Goal: Information Seeking & Learning: Compare options

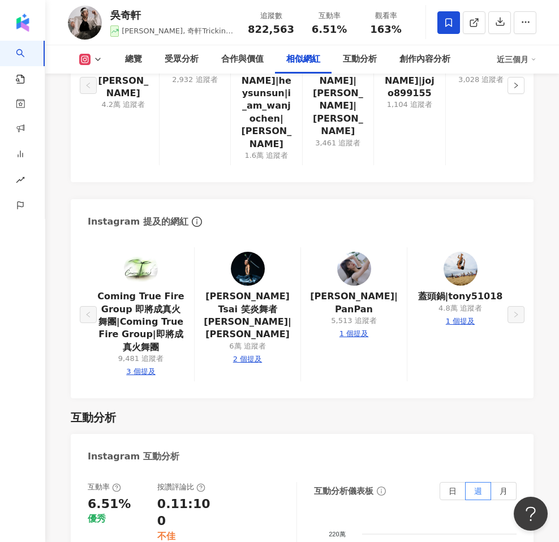
scroll to position [2189, 0]
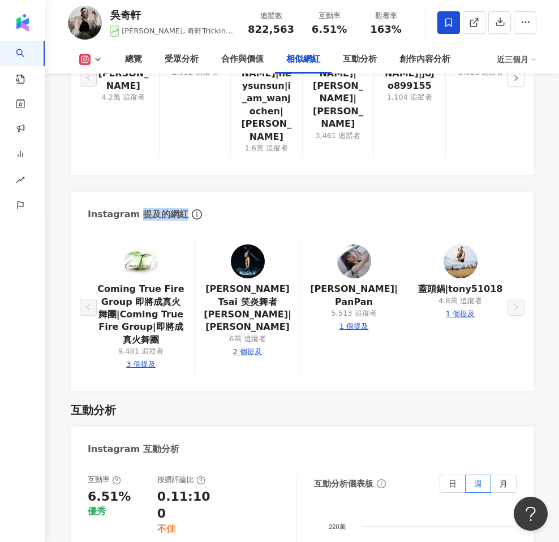
drag, startPoint x: 179, startPoint y: 157, endPoint x: 134, endPoint y: 159, distance: 45.3
click at [134, 208] on div "Instagram 提及的網紅" at bounding box center [138, 214] width 101 height 12
copy div "提及的網紅"
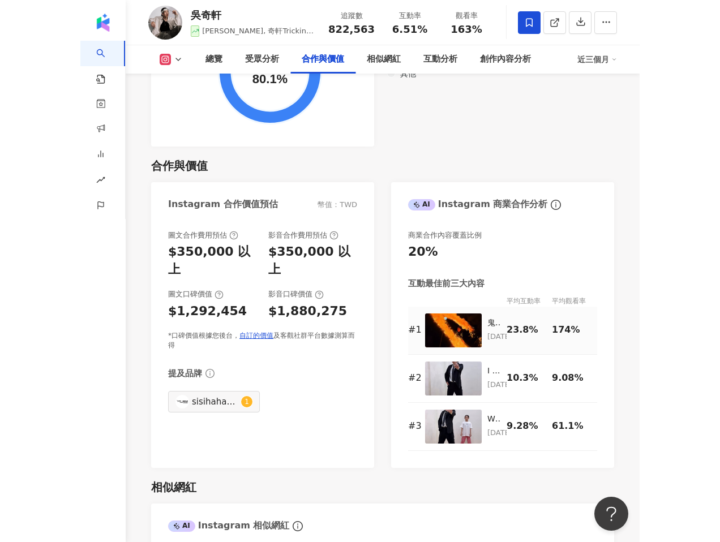
scroll to position [1501, 0]
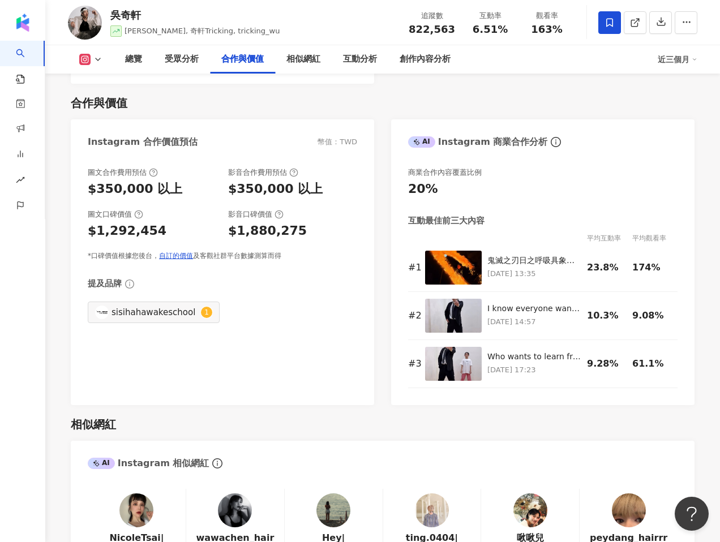
click at [130, 285] on icon "info-circle" at bounding box center [129, 283] width 9 height 9
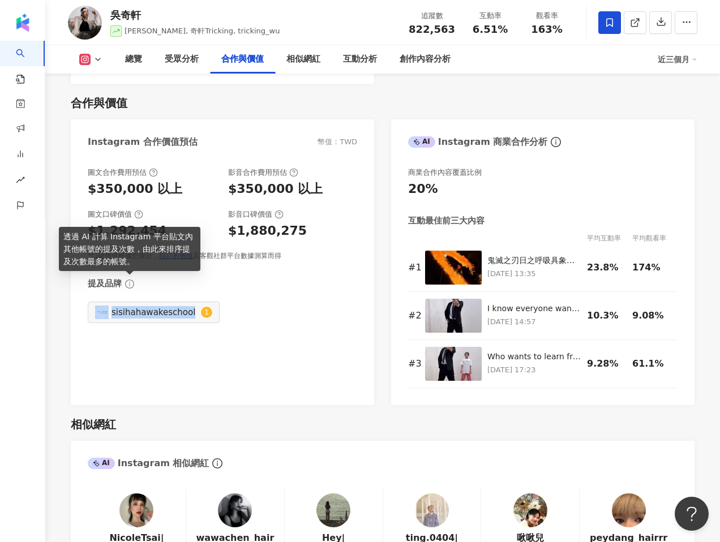
click at [130, 285] on icon "info-circle" at bounding box center [129, 283] width 9 height 9
click at [169, 287] on div "提及品牌" at bounding box center [222, 284] width 269 height 12
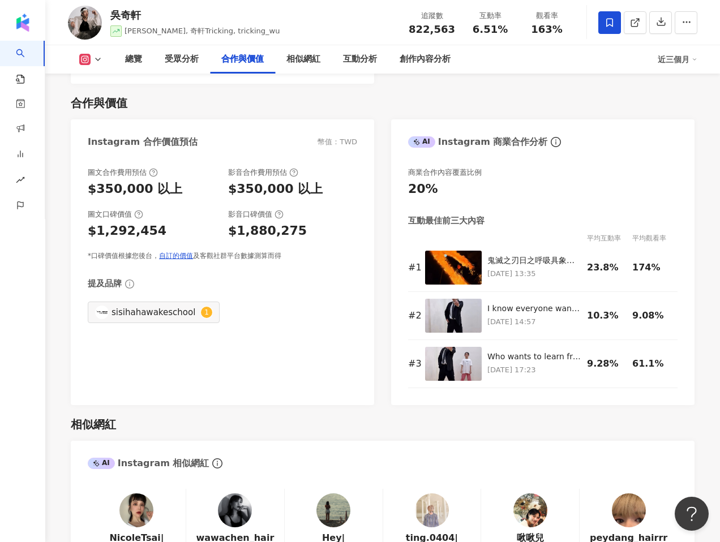
click at [84, 284] on div "圖文合作費用預估 $350,000 以上 影音合作費用預估 $350,000 以上 圖文口碑價值 $1,292,454 影音口碑價值 $1,880,275 *…" at bounding box center [222, 280] width 303 height 249
drag, startPoint x: 94, startPoint y: 285, endPoint x: 114, endPoint y: 285, distance: 19.8
click at [114, 285] on div "提及品牌" at bounding box center [105, 284] width 34 height 12
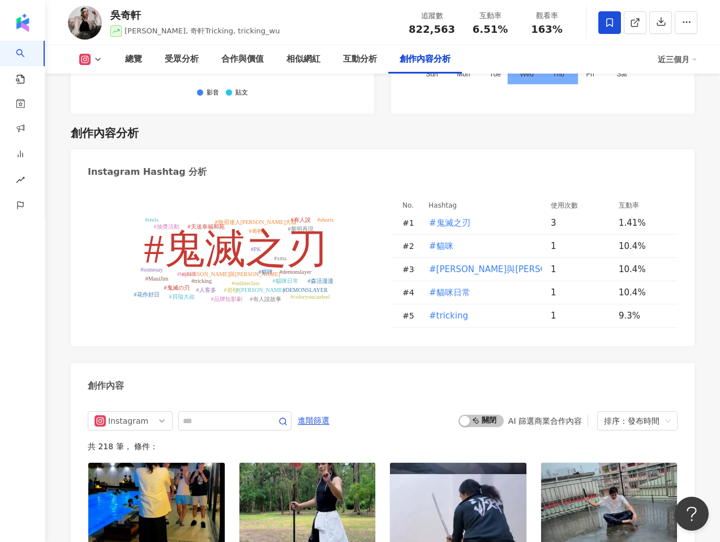
scroll to position [3239, 0]
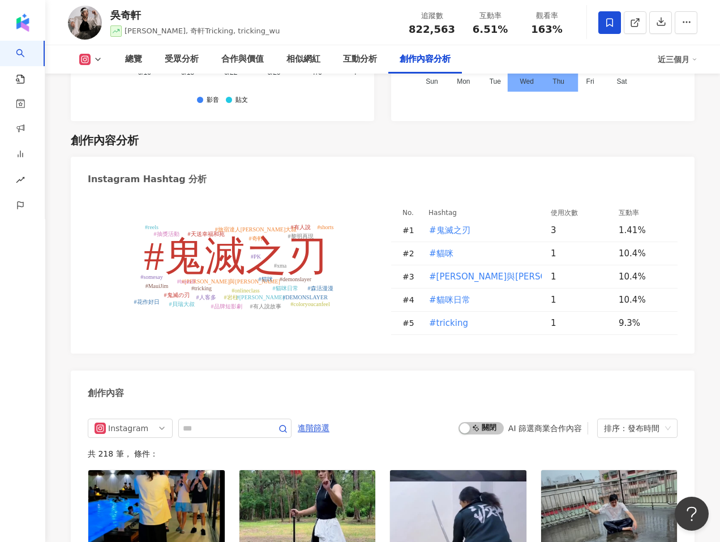
click at [182, 234] on tspan "#鬼滅之刃" at bounding box center [235, 256] width 183 height 45
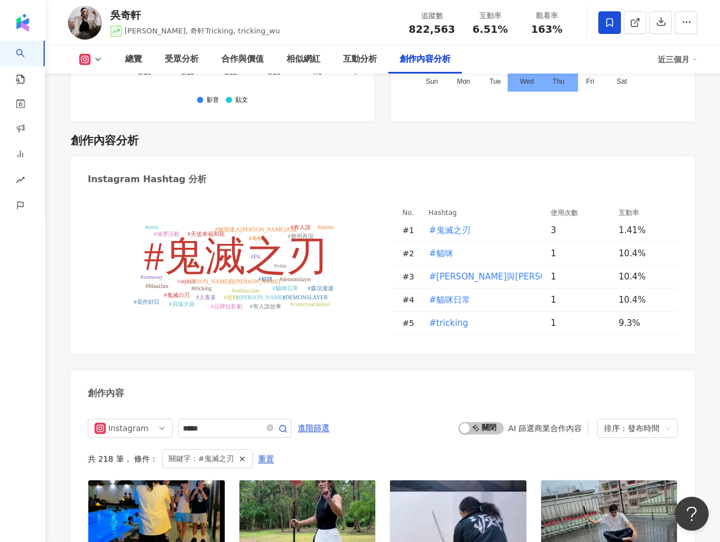
type input "*****"
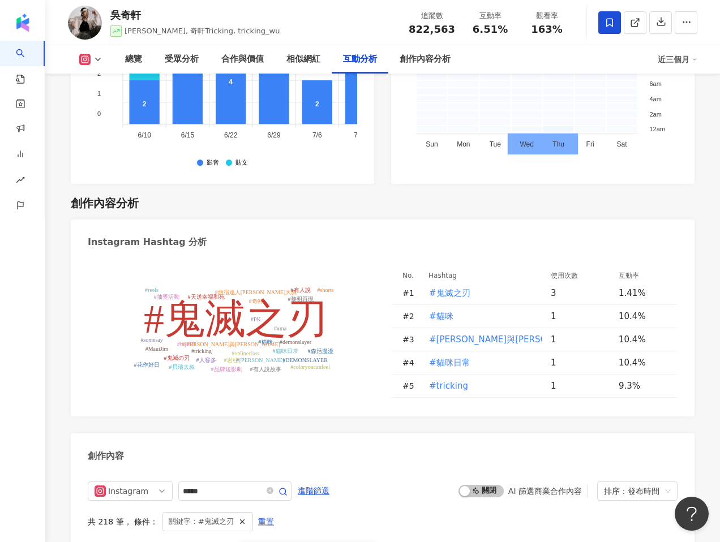
scroll to position [3169, 0]
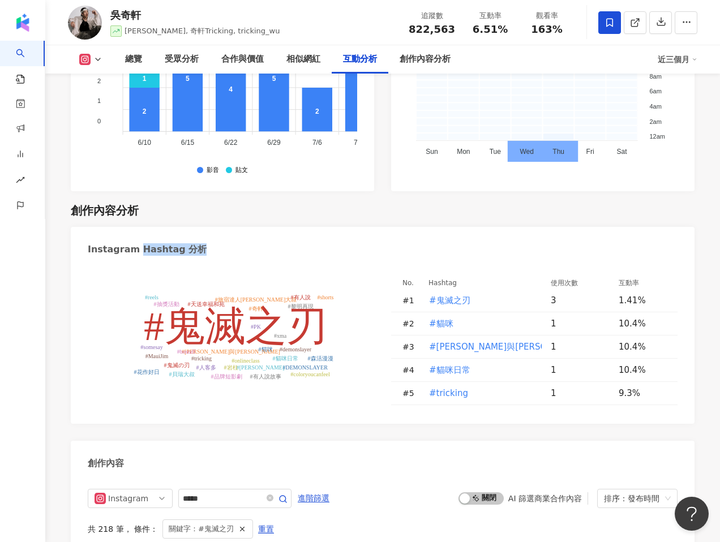
drag, startPoint x: 135, startPoint y: 221, endPoint x: 214, endPoint y: 222, distance: 79.2
click at [214, 227] on div "Instagram Hashtag 分析" at bounding box center [382, 245] width 623 height 37
copy div "Hashtag 分析"
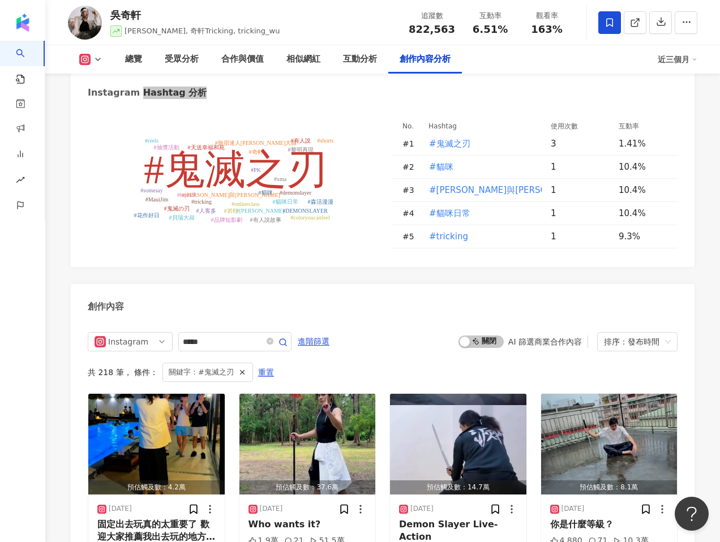
scroll to position [3231, 0]
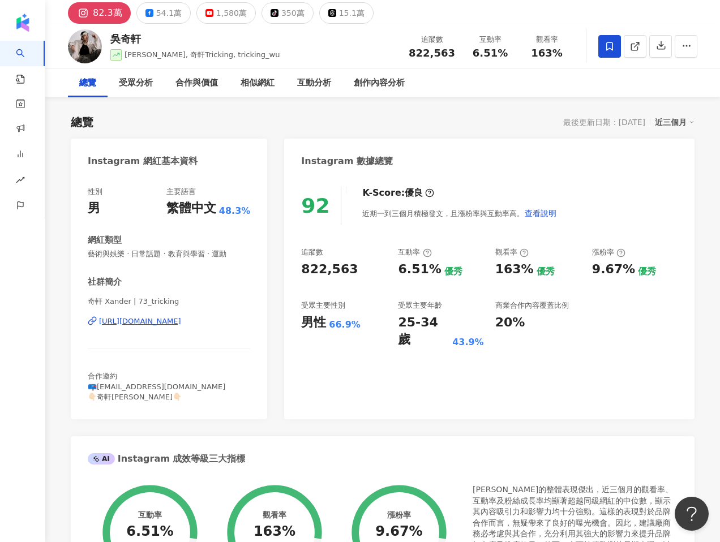
scroll to position [10, 0]
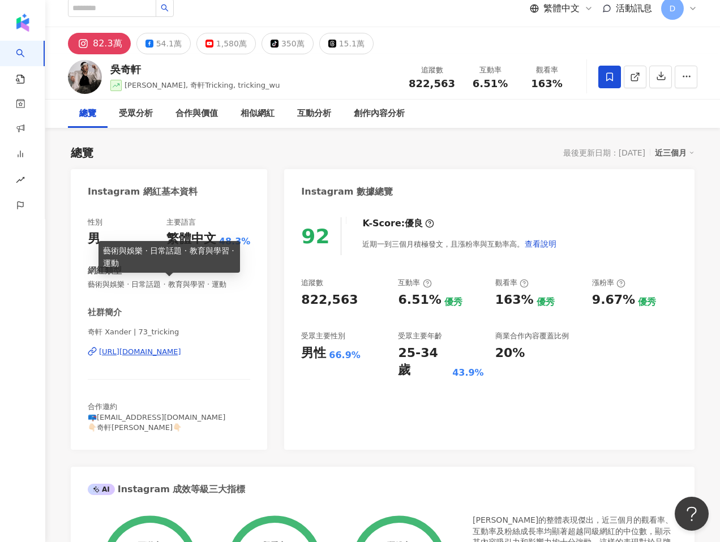
click at [234, 284] on span "藝術與娛樂 · 日常話題 · 教育與學習 · 運動" at bounding box center [169, 284] width 162 height 10
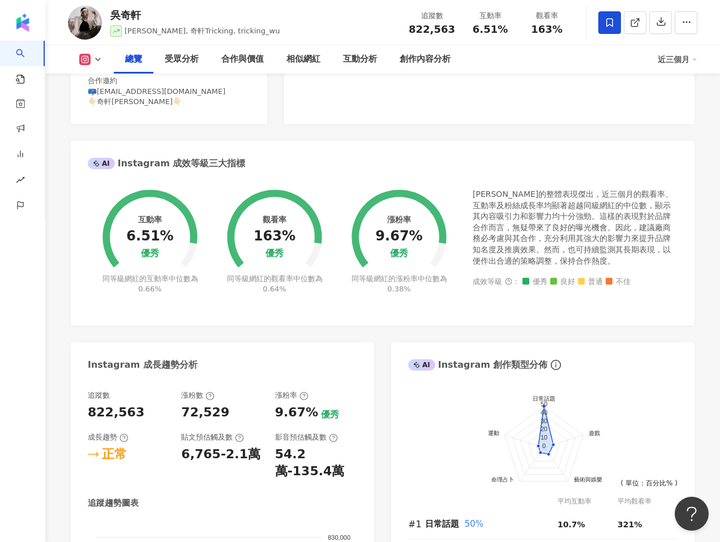
scroll to position [60, 0]
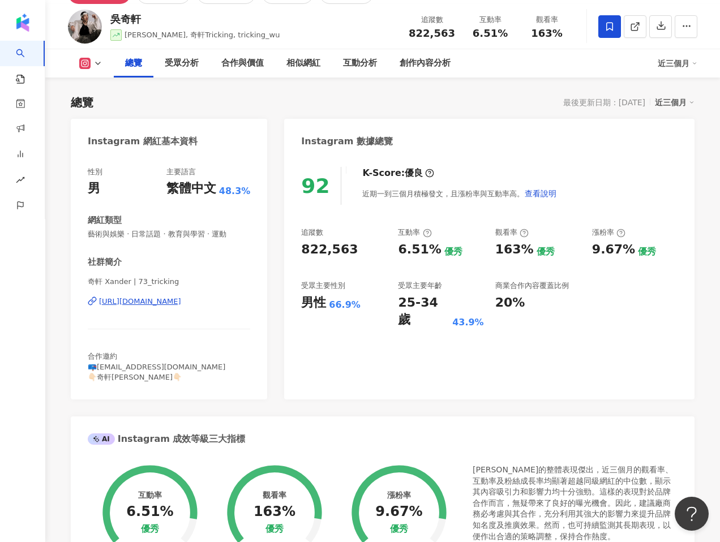
click at [104, 237] on span "藝術與娛樂 · 日常話題 · 教育與學習 · 運動" at bounding box center [169, 234] width 162 height 10
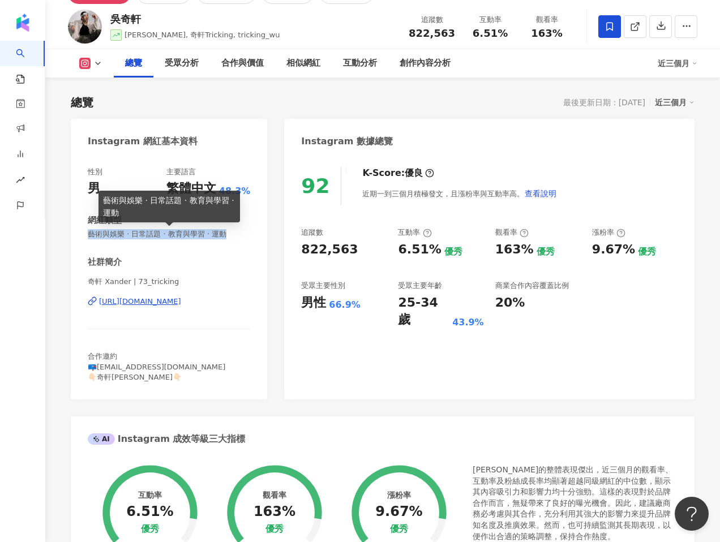
drag, startPoint x: 89, startPoint y: 235, endPoint x: 225, endPoint y: 236, distance: 135.8
click at [225, 236] on span "藝術與娛樂 · 日常話題 · 教育與學習 · 運動" at bounding box center [169, 234] width 162 height 10
click at [247, 239] on span "藝術與娛樂 · 日常話題 · 教育與學習 · 運動" at bounding box center [169, 234] width 162 height 10
click at [281, 238] on div "Instagram 網紅基本資料 性別 男 主要語言 繁體中文 48.3% 網紅類型 藝術與娛樂 · 日常話題 · 教育與學習 · 運動 社群簡介 奇軒 Xa…" at bounding box center [382, 546] width 623 height 855
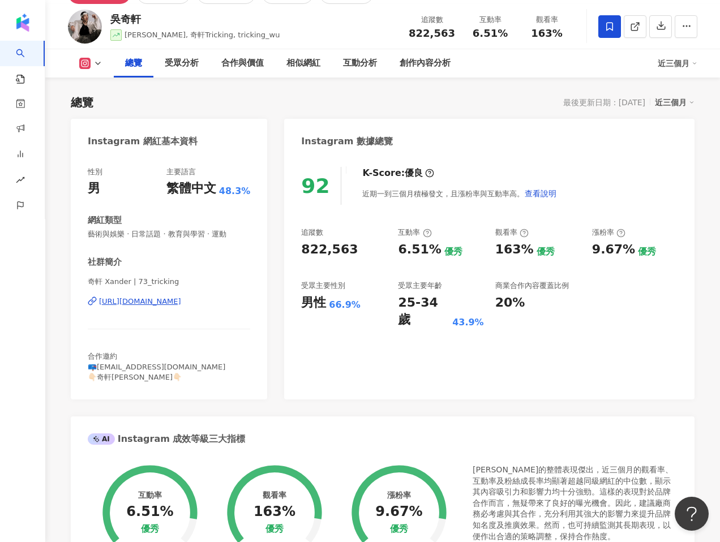
click at [558, 62] on div "近三個月" at bounding box center [677, 63] width 40 height 18
click at [558, 112] on link "近六個月" at bounding box center [682, 111] width 32 height 12
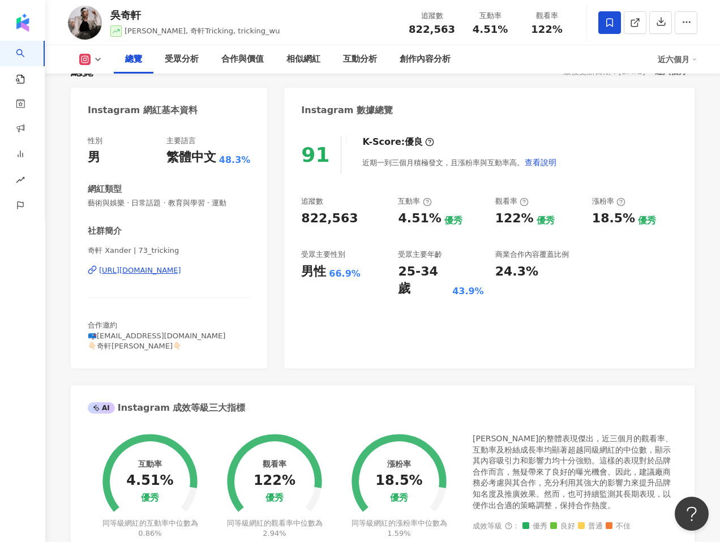
scroll to position [84, 0]
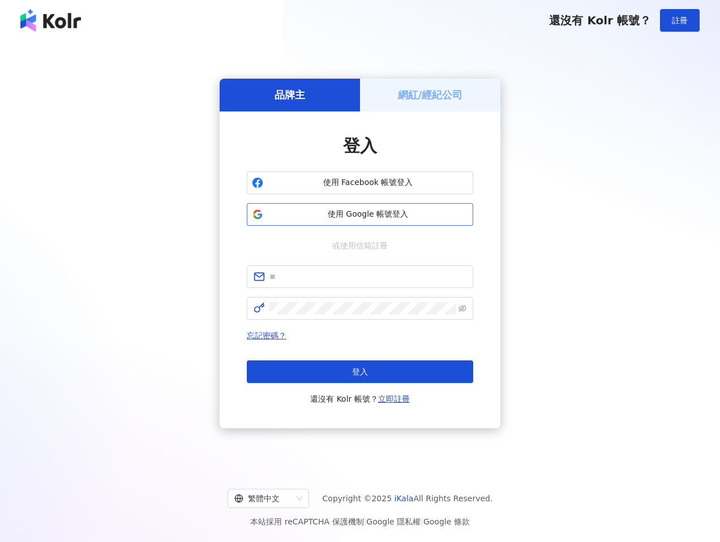
click at [343, 209] on div "登入 使用 Facebook 帳號登入 使用 Google 帳號登入 或使用信箱註冊 忘記密碼？ 登入 還沒有 Kolr 帳號？ 立即註冊" at bounding box center [360, 270] width 226 height 272
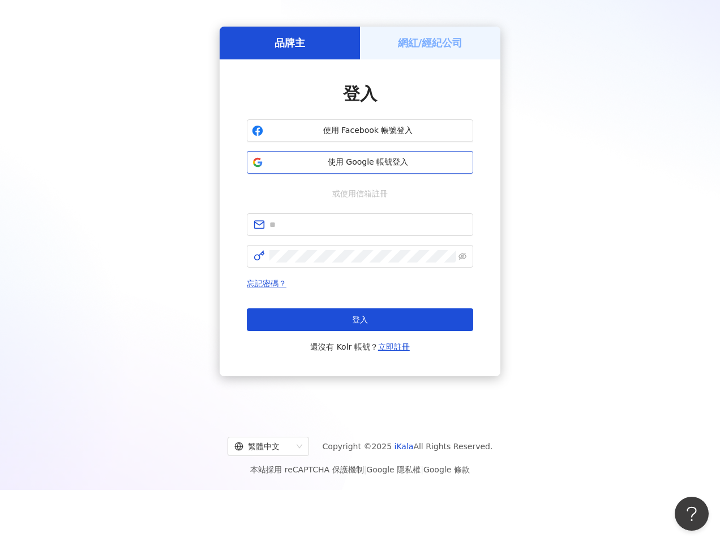
click at [338, 166] on span "使用 Google 帳號登入" at bounding box center [368, 162] width 200 height 11
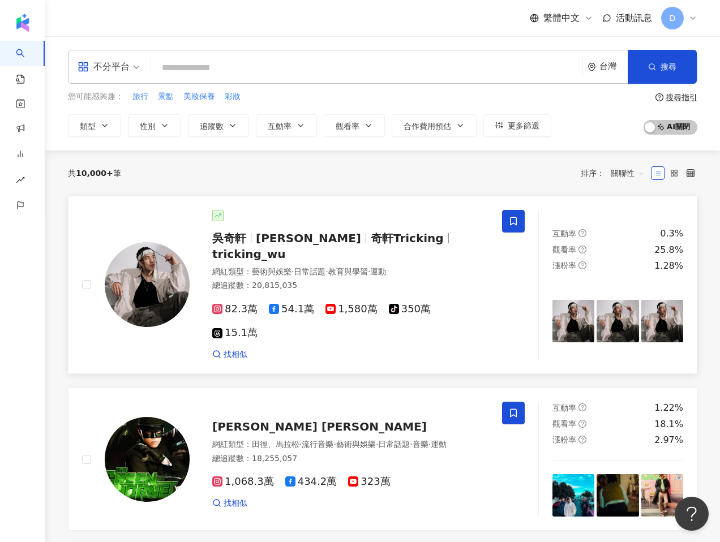
click at [371, 240] on span "奇軒Tricking" at bounding box center [407, 238] width 73 height 14
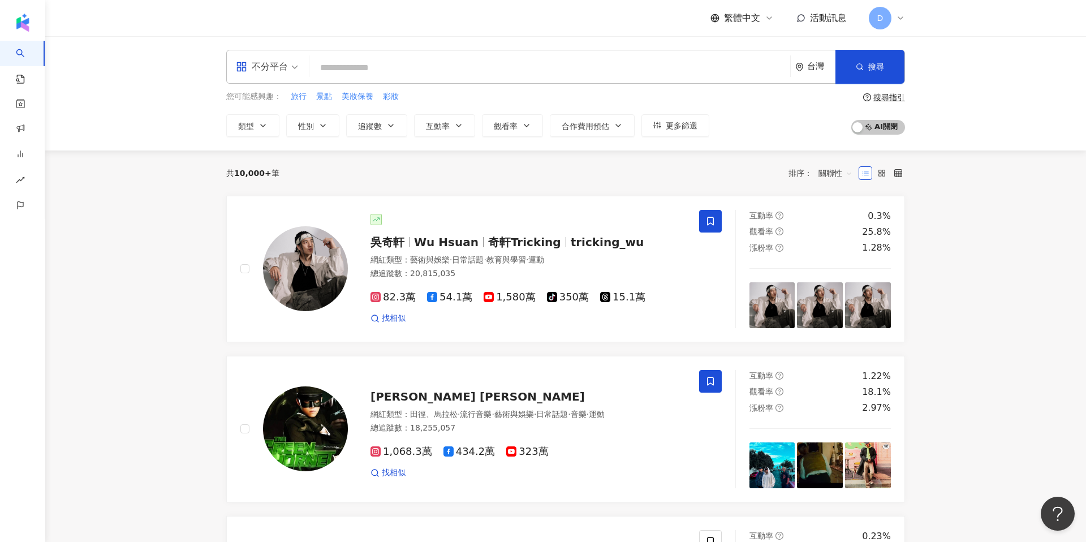
click at [363, 72] on input "search" at bounding box center [550, 67] width 472 height 21
click at [292, 87] on div "不分平台 台灣 搜尋 您可能感興趣： 旅行 景點 美妝保養 彩妝 類型 性別 追蹤數 互動率 觀看率 合作費用預估 更多篩選 搜尋指引 AI 開啟 AI 關閉" at bounding box center [566, 93] width 724 height 87
click at [296, 91] on span "旅行" at bounding box center [299, 96] width 16 height 11
type input "**"
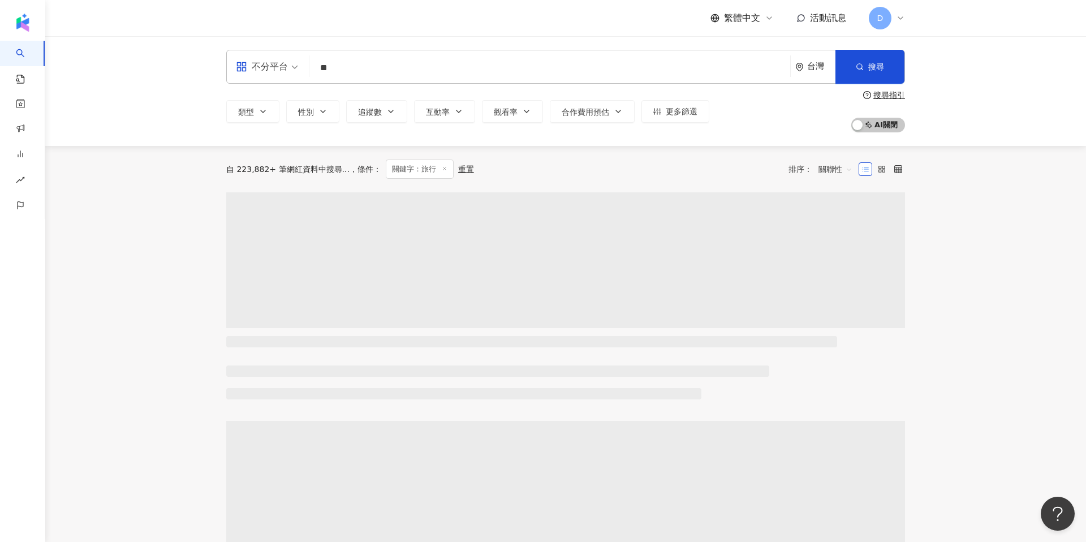
click at [362, 66] on input "**" at bounding box center [550, 67] width 472 height 21
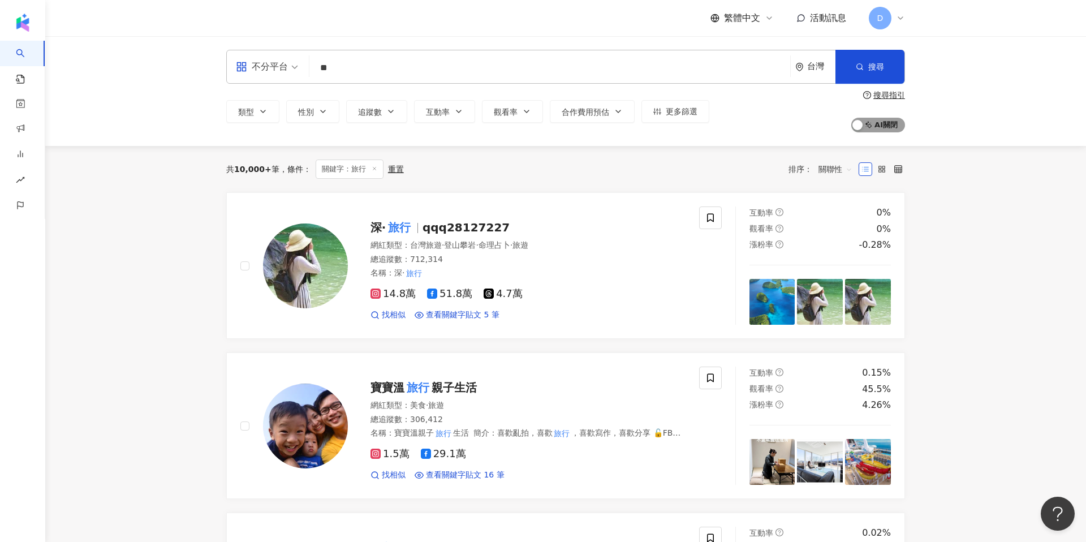
click at [874, 124] on span "AI 開啟 AI 關閉" at bounding box center [878, 125] width 54 height 15
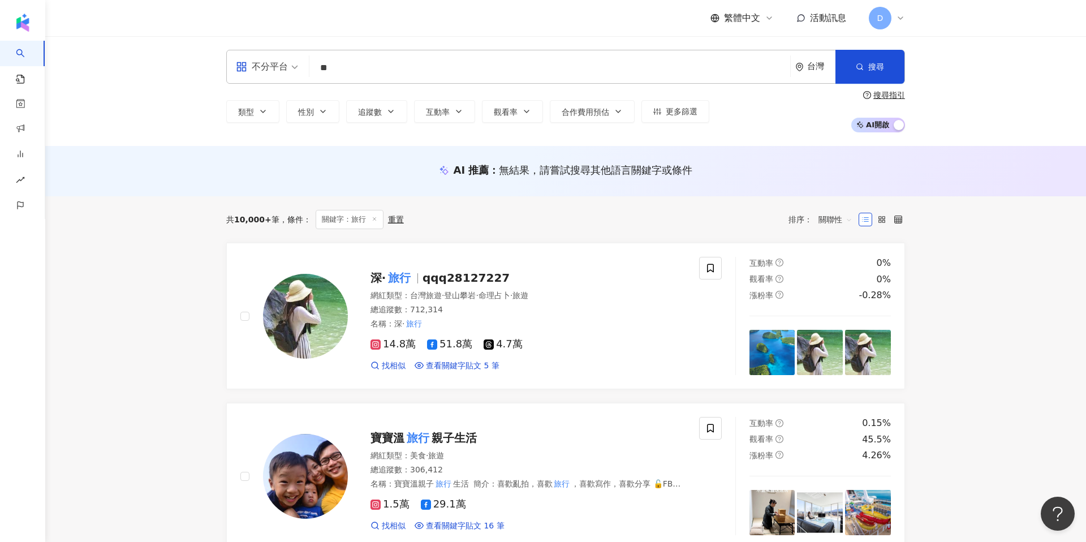
click at [369, 65] on input "**" at bounding box center [550, 67] width 472 height 21
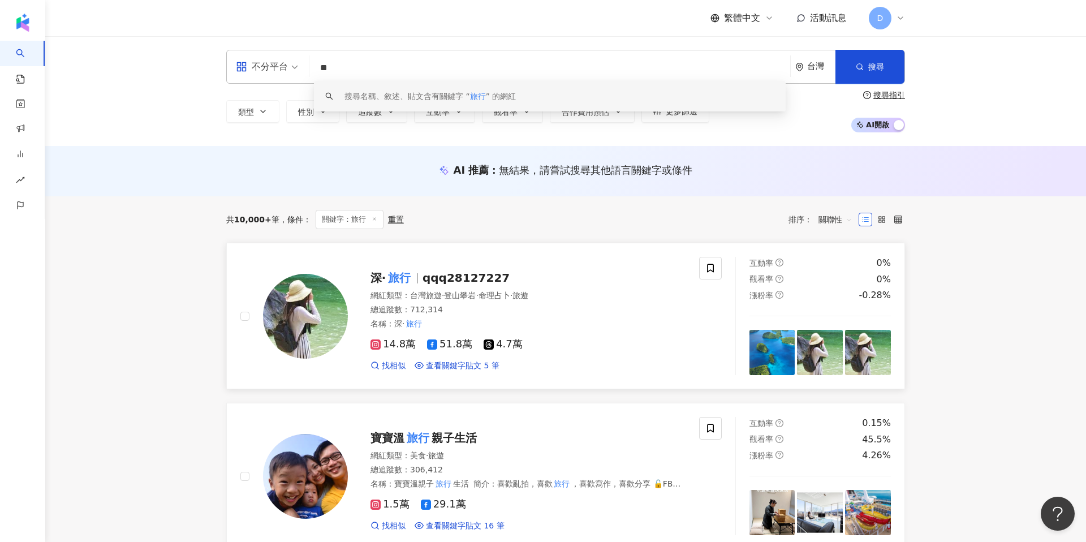
click at [399, 281] on mark "旅行" at bounding box center [399, 278] width 27 height 18
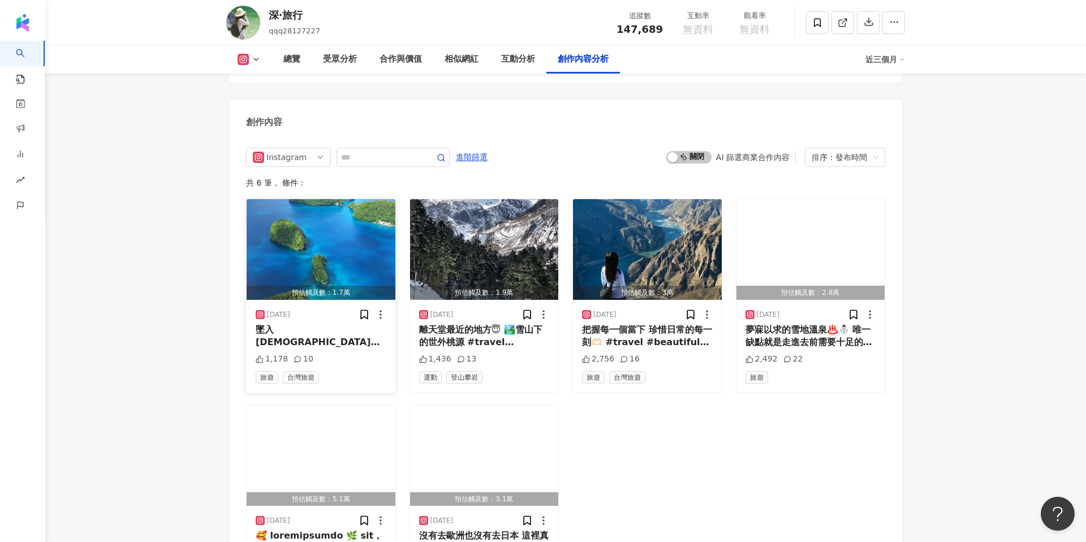
scroll to position [3132, 0]
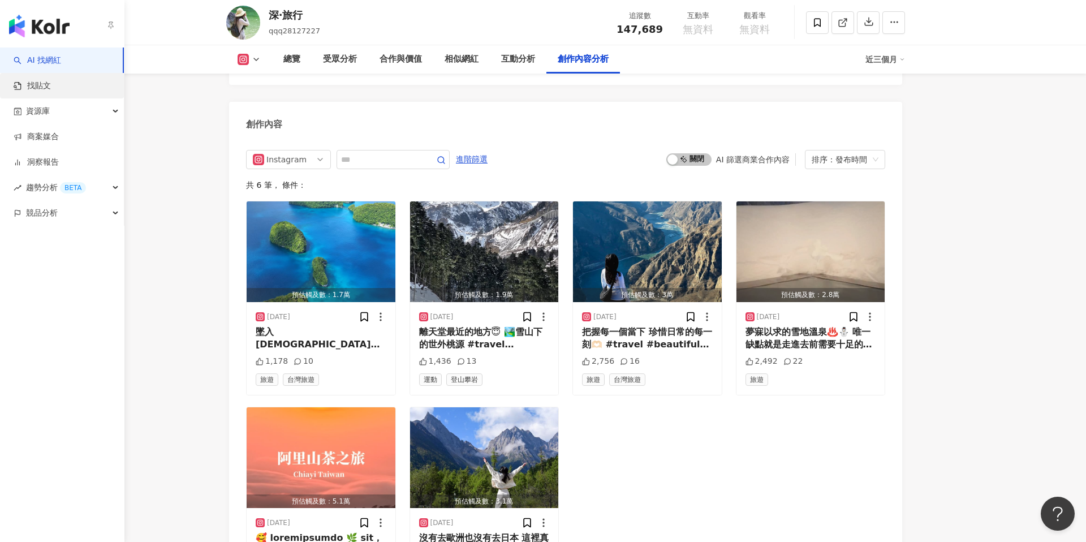
click at [42, 90] on link "找貼文" at bounding box center [32, 85] width 37 height 11
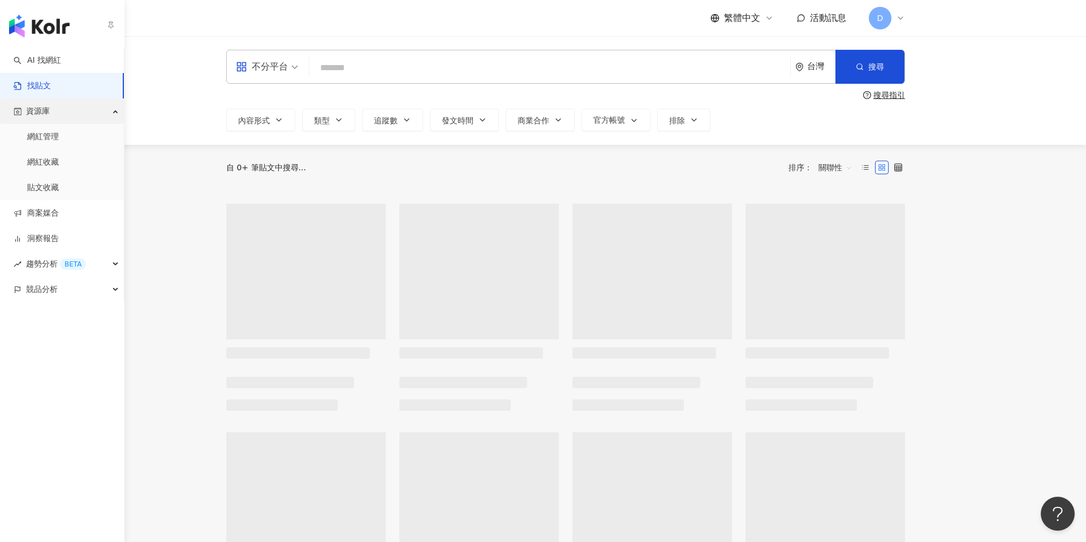
click at [38, 119] on span "資源庫" at bounding box center [38, 110] width 24 height 25
click at [50, 111] on div "資源庫" at bounding box center [62, 110] width 124 height 25
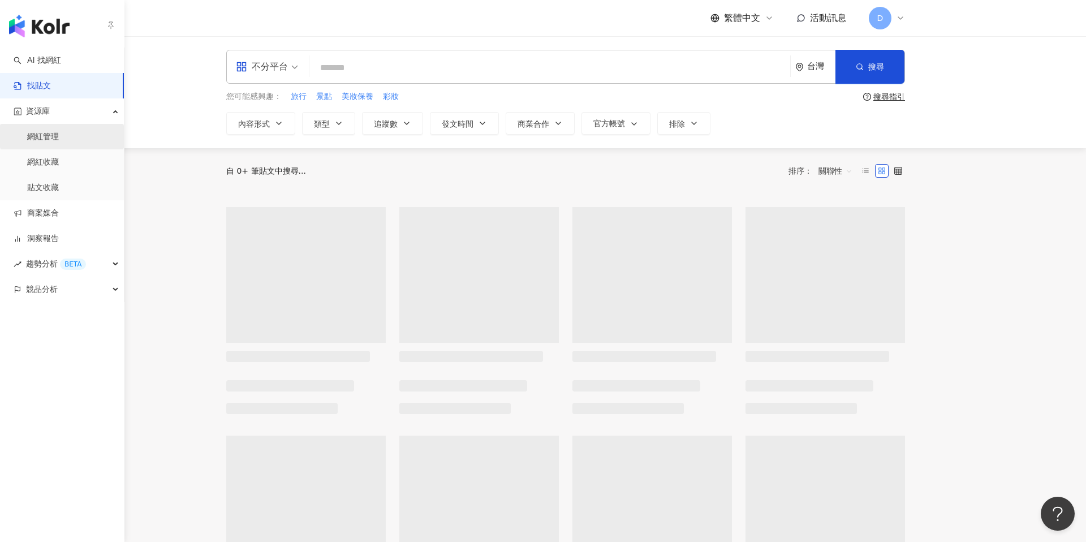
click at [53, 137] on link "網紅管理" at bounding box center [43, 136] width 32 height 11
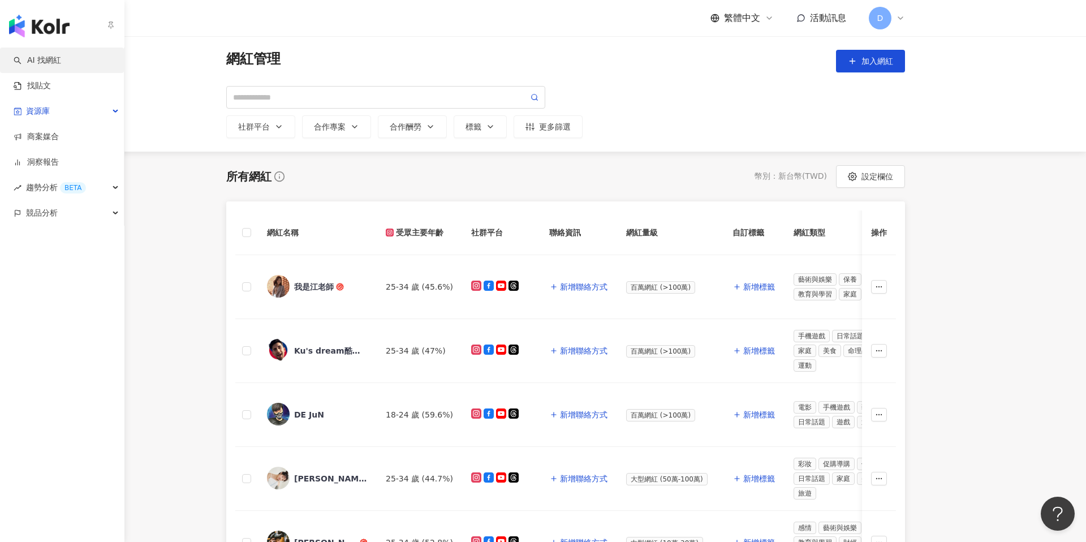
click at [35, 57] on link "AI 找網紅" at bounding box center [38, 60] width 48 height 11
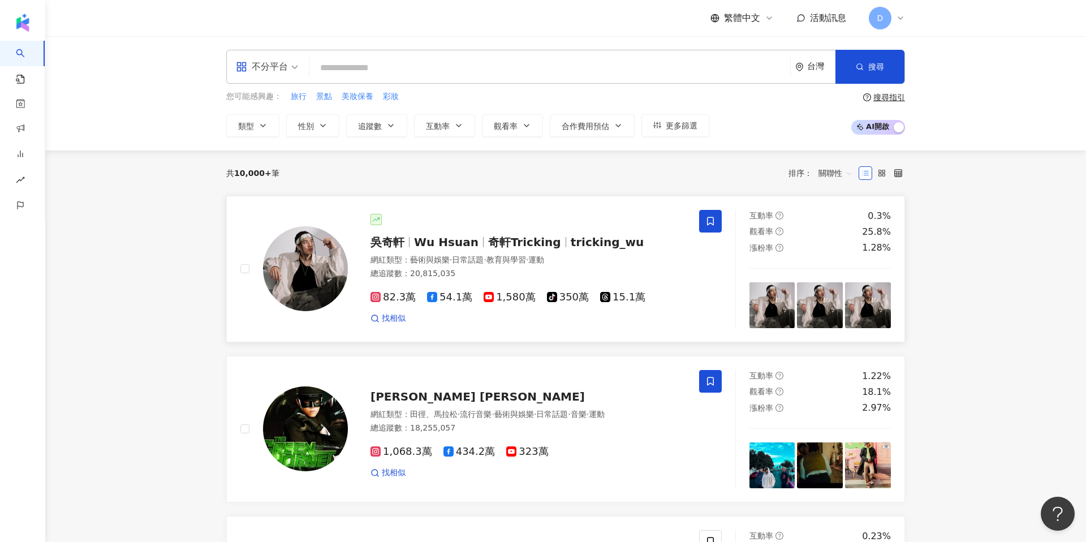
click at [447, 241] on span "Wu Hsuan" at bounding box center [446, 242] width 64 height 14
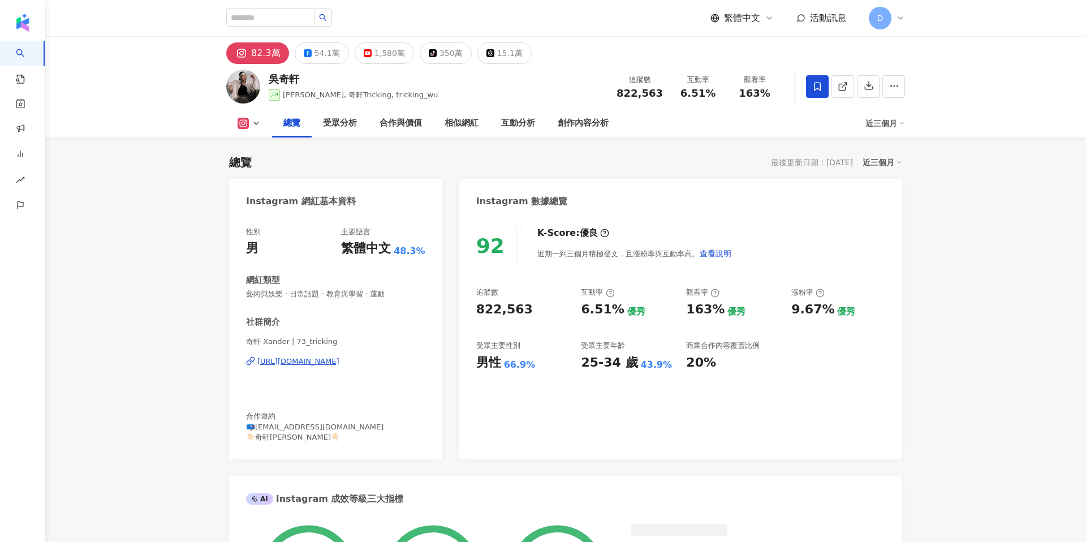
click at [604, 232] on icon at bounding box center [605, 233] width 2 height 4
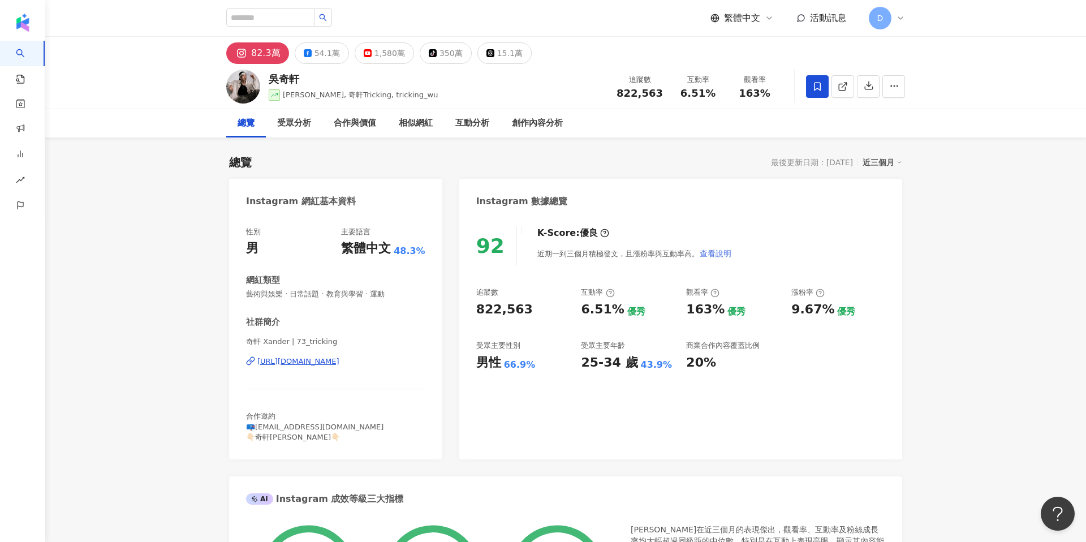
click at [707, 252] on span "查看說明" at bounding box center [716, 253] width 32 height 9
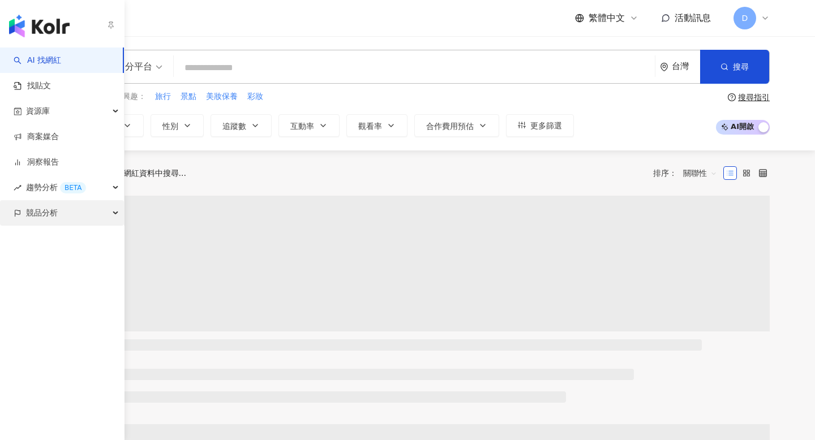
click at [38, 215] on span "競品分析" at bounding box center [42, 212] width 32 height 25
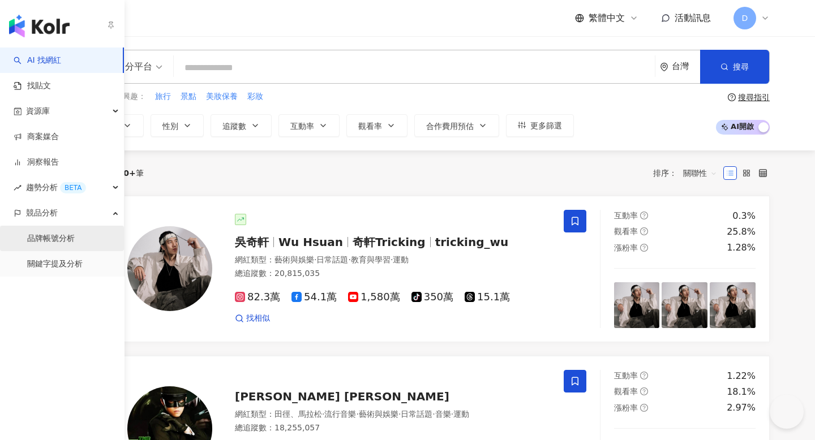
click at [61, 234] on link "品牌帳號分析" at bounding box center [51, 238] width 48 height 11
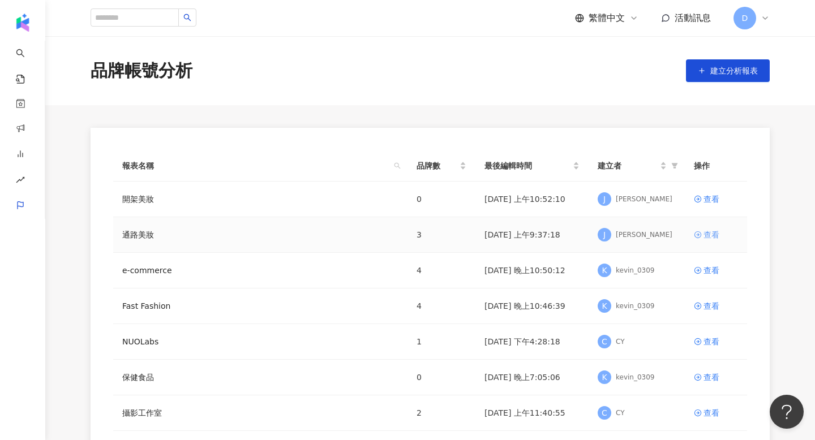
click at [705, 231] on div "查看" at bounding box center [711, 235] width 16 height 12
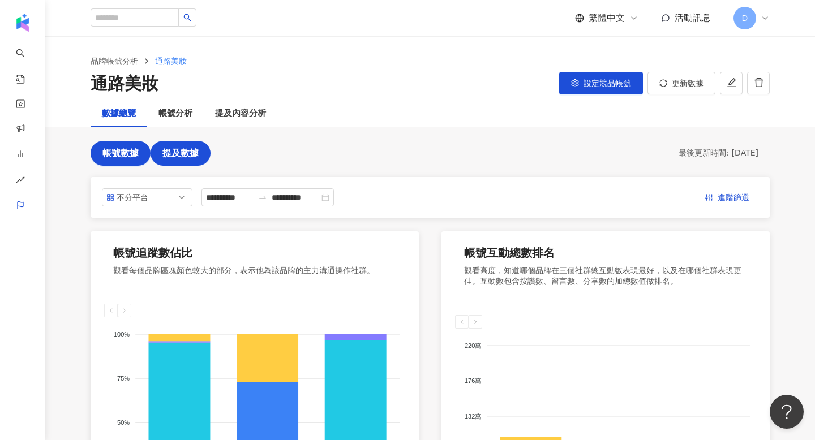
click at [187, 153] on span "提及數據" at bounding box center [180, 153] width 36 height 10
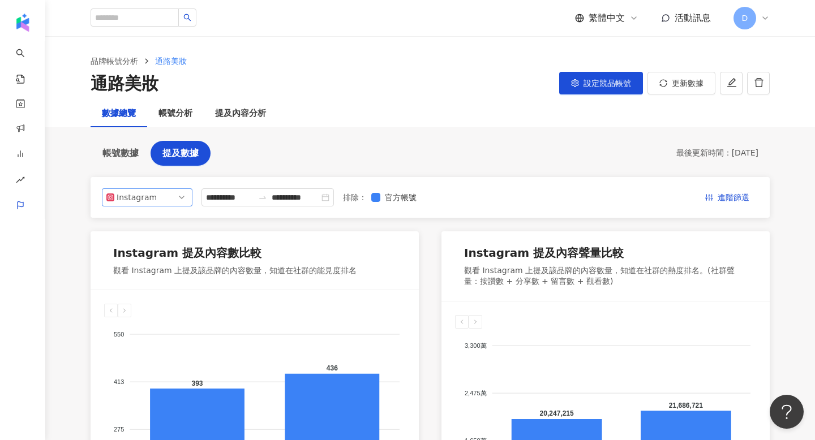
click at [153, 201] on span "Instagram" at bounding box center [146, 197] width 81 height 17
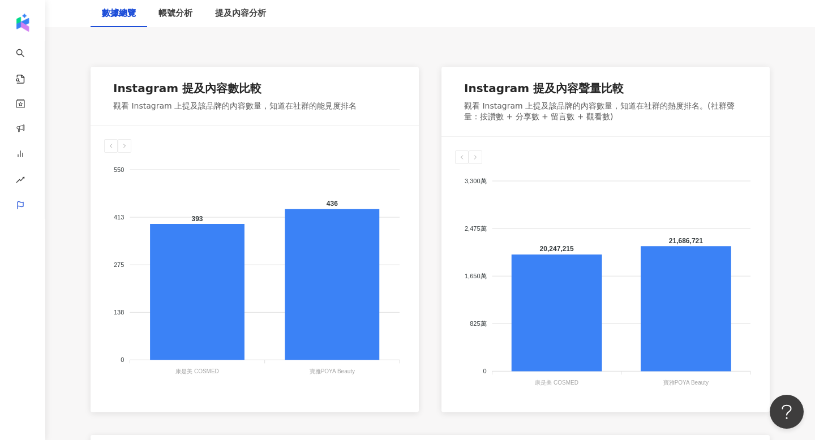
scroll to position [467, 0]
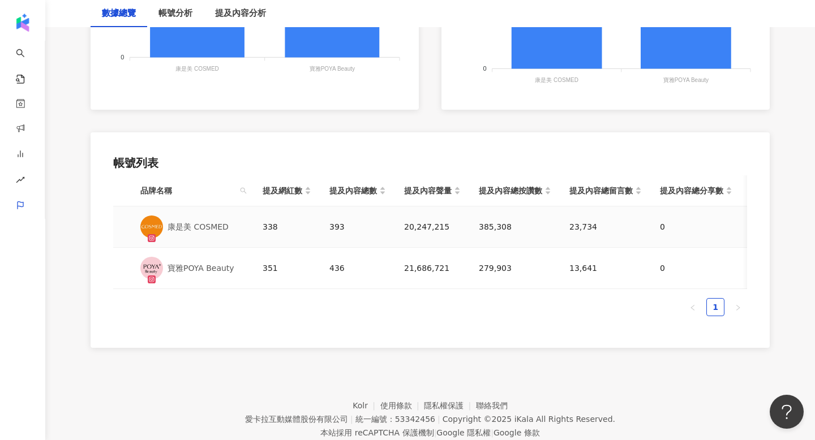
click at [335, 230] on div "393" at bounding box center [357, 227] width 57 height 12
click at [410, 229] on div "20,247,215" at bounding box center [432, 227] width 57 height 12
click at [433, 192] on span "提及內容聲量" at bounding box center [428, 190] width 48 height 12
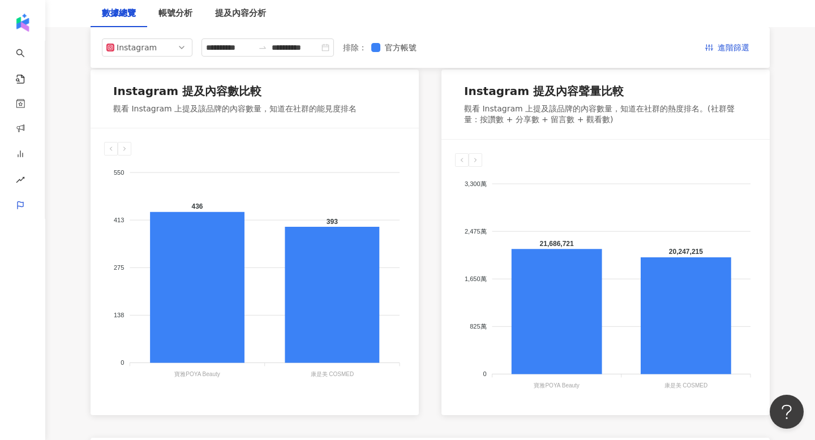
scroll to position [88, 0]
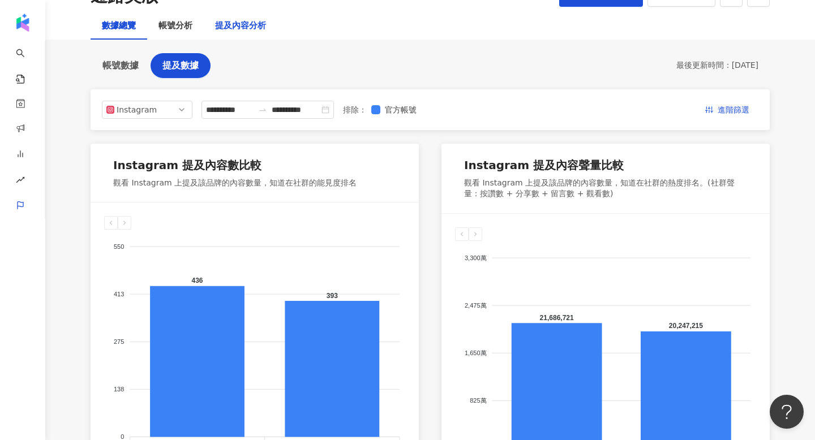
click at [242, 21] on div "提及內容分析" at bounding box center [240, 26] width 51 height 14
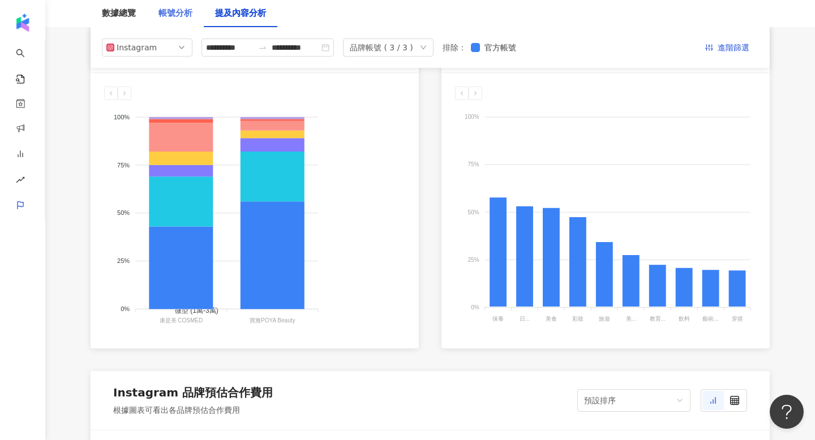
scroll to position [630, 0]
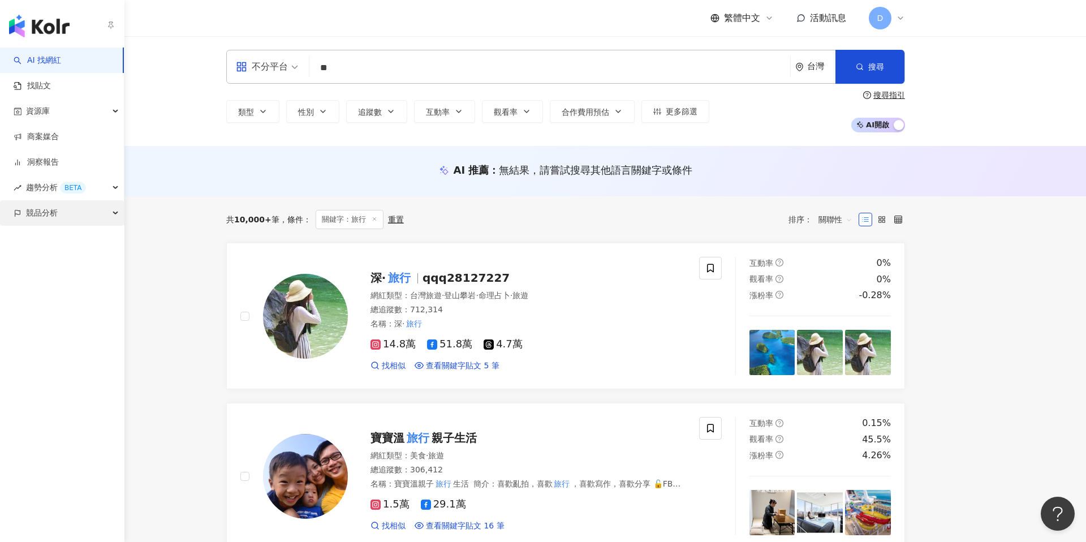
click at [50, 208] on span "競品分析" at bounding box center [42, 212] width 32 height 25
click at [58, 242] on link "品牌帳號分析" at bounding box center [51, 238] width 48 height 11
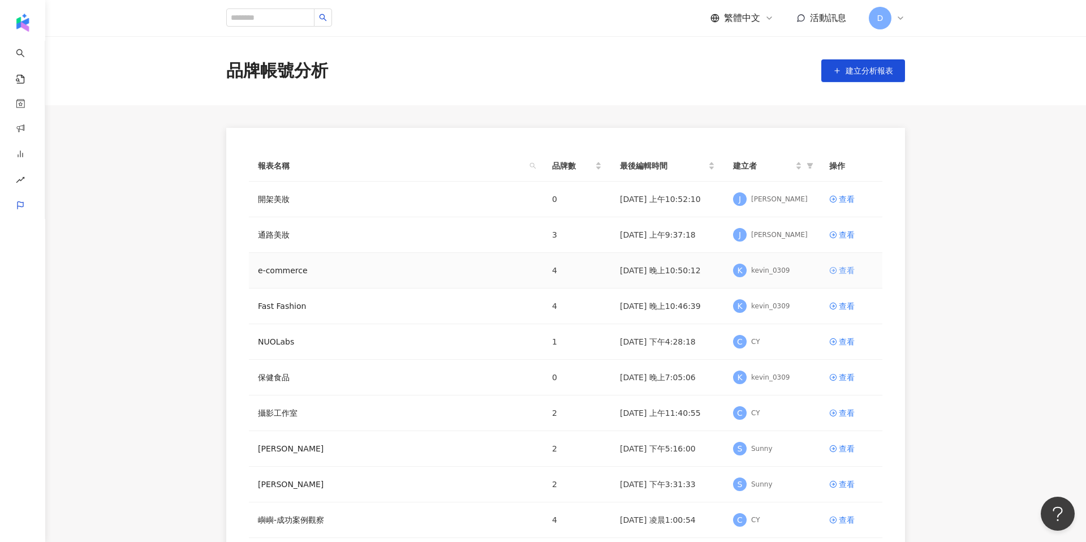
click at [835, 270] on icon at bounding box center [833, 270] width 8 height 8
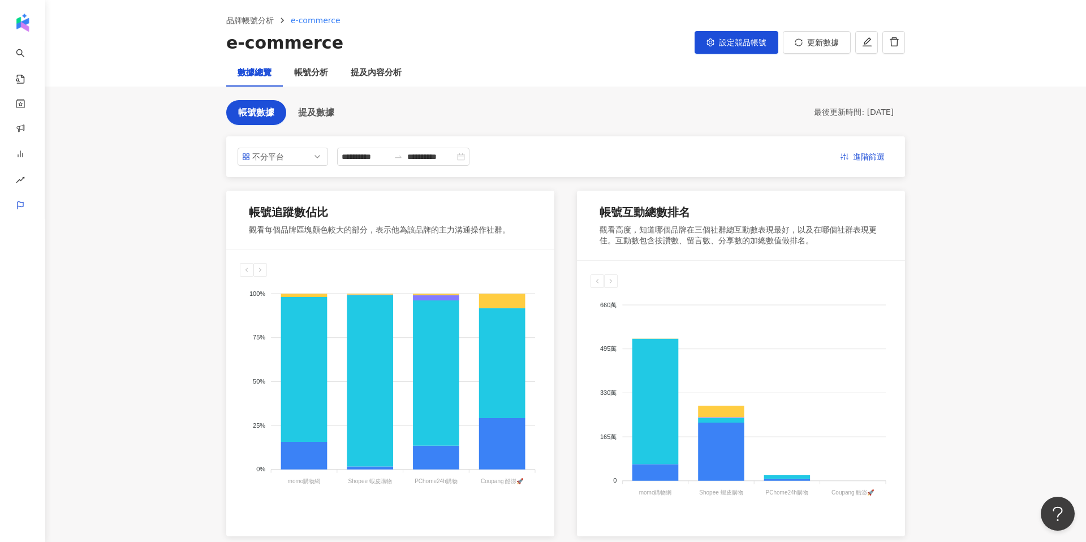
scroll to position [45, 0]
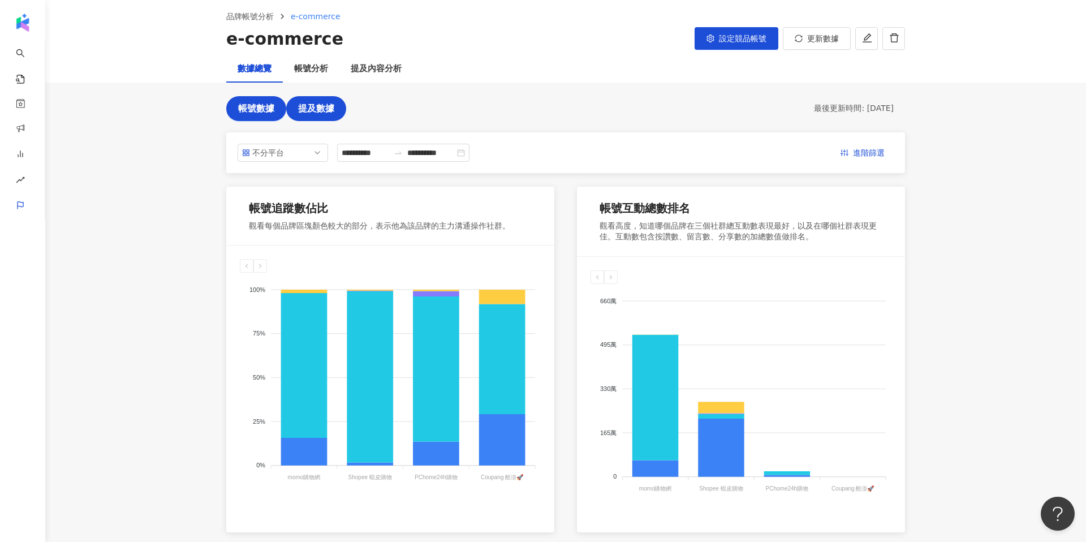
click at [324, 113] on span "提及數據" at bounding box center [316, 109] width 36 height 10
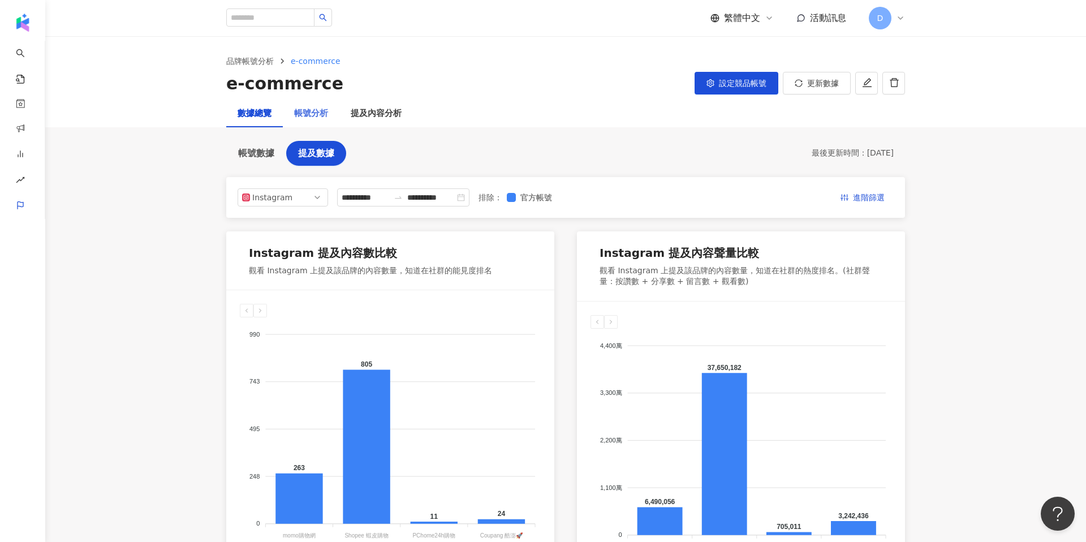
click at [325, 104] on div "帳號分析" at bounding box center [311, 113] width 57 height 27
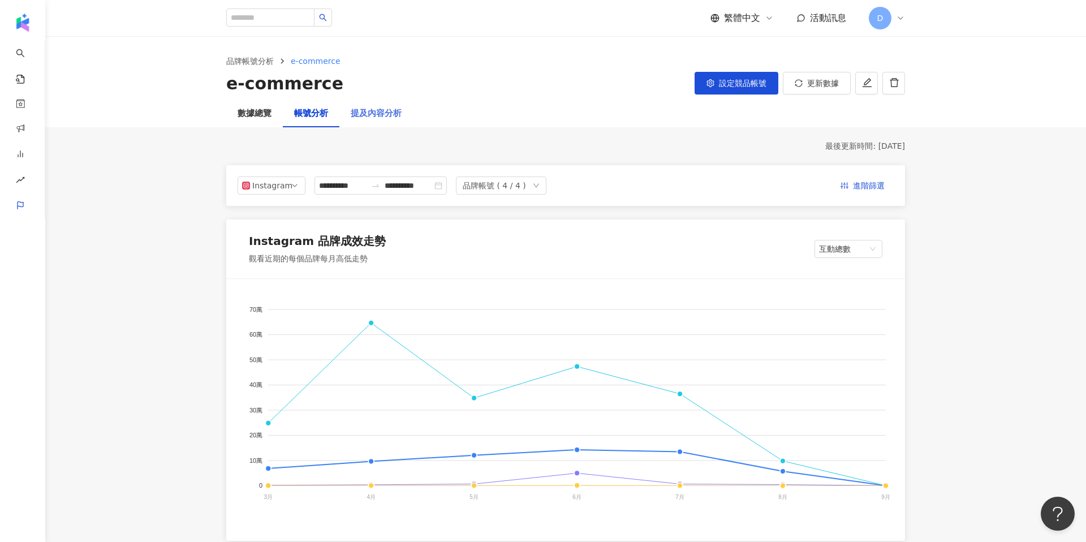
click at [378, 122] on div "提及內容分析" at bounding box center [376, 113] width 74 height 27
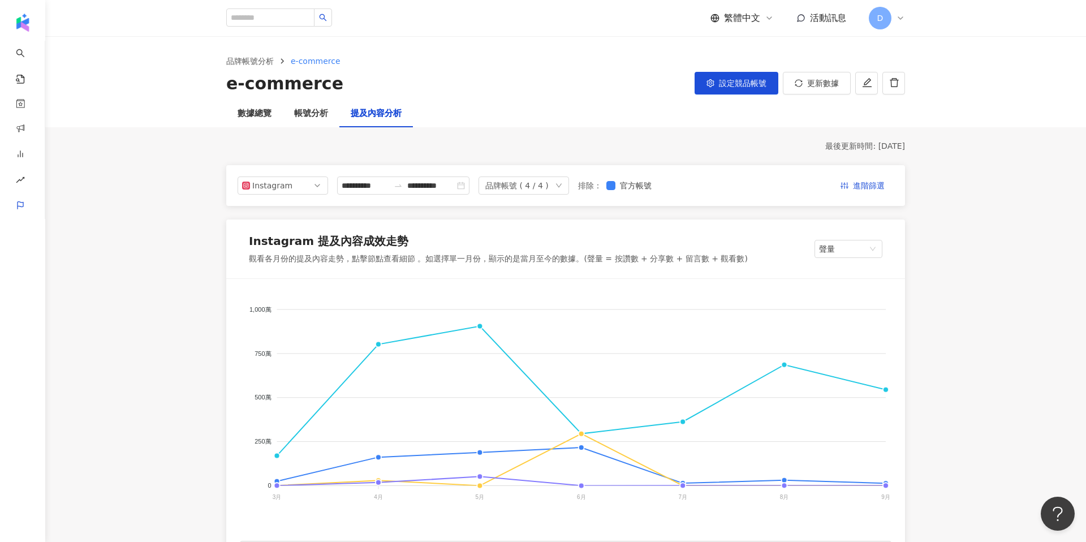
click at [524, 193] on div "品牌帳號 ( 4 / 4 )" at bounding box center [516, 185] width 63 height 17
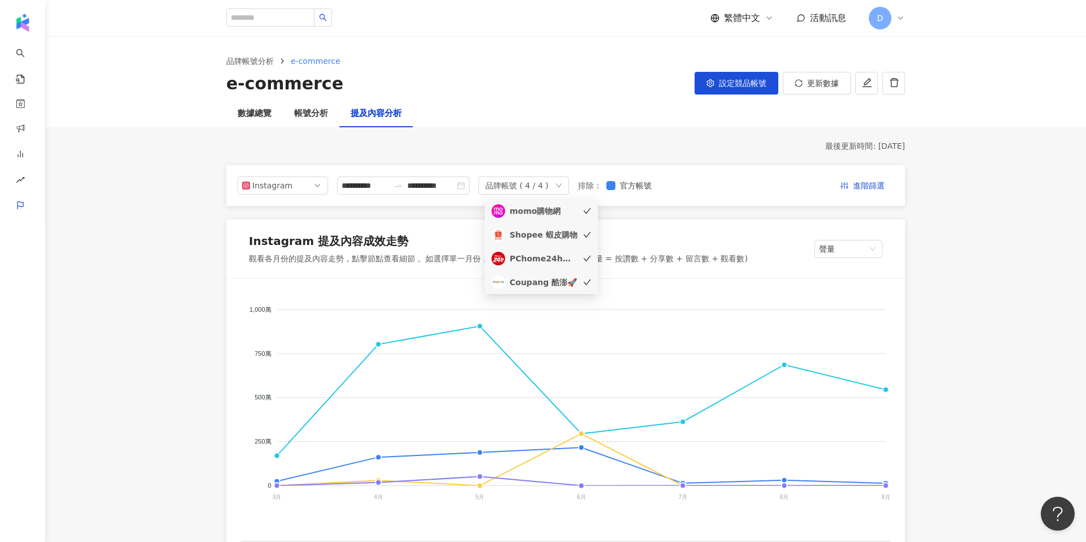
click at [526, 191] on div "品牌帳號 ( 4 / 4 )" at bounding box center [516, 185] width 63 height 17
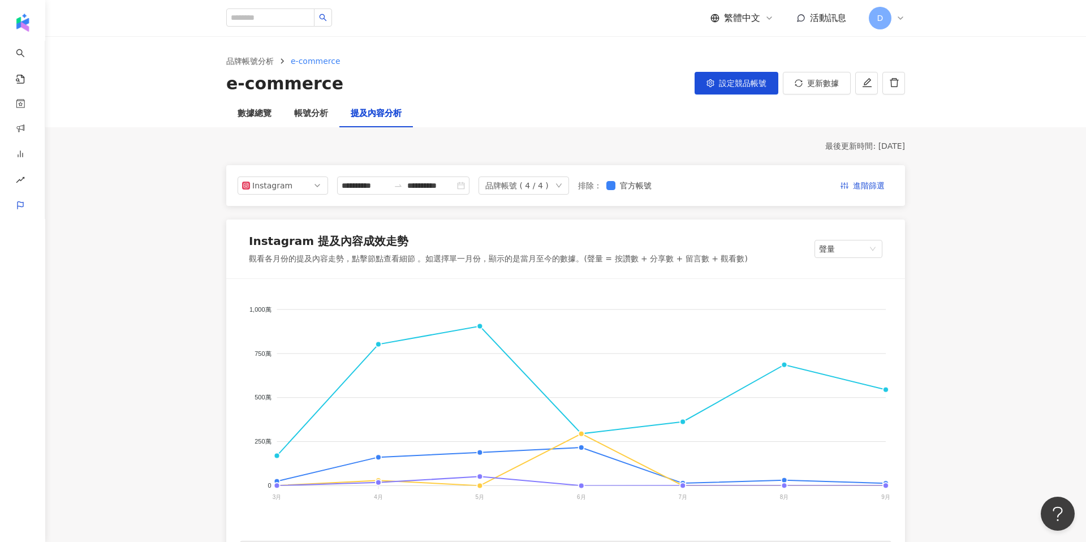
click at [536, 185] on div "品牌帳號 ( 4 / 4 )" at bounding box center [516, 185] width 63 height 17
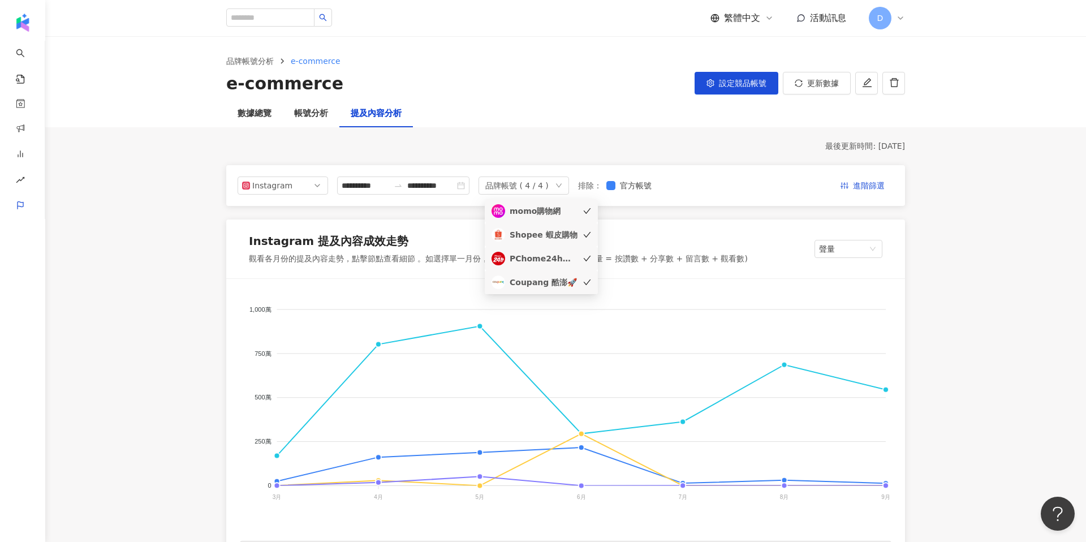
click at [533, 213] on div "momo購物網" at bounding box center [544, 211] width 68 height 12
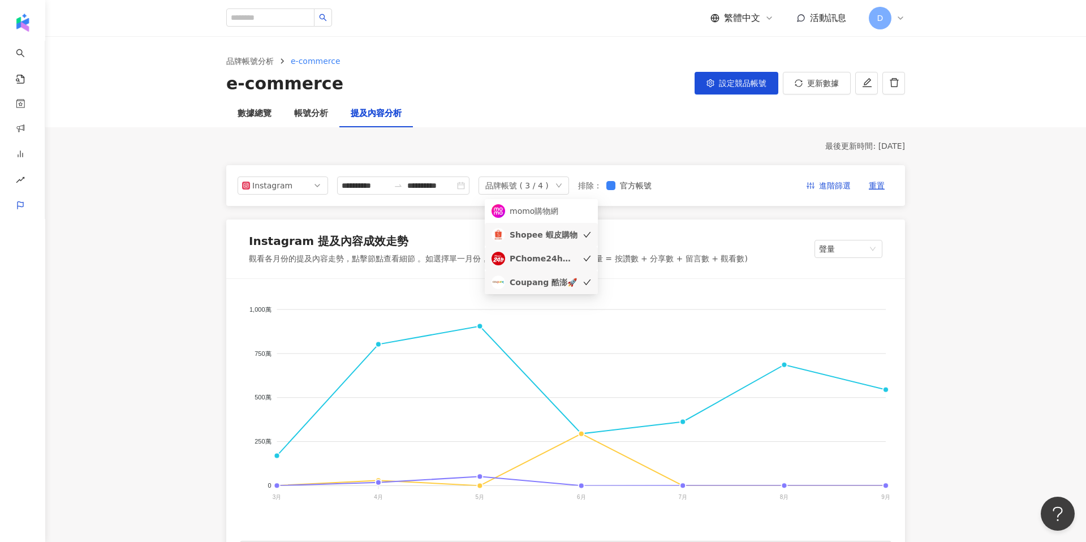
click at [531, 263] on div "PChome24h購物" at bounding box center [544, 258] width 68 height 12
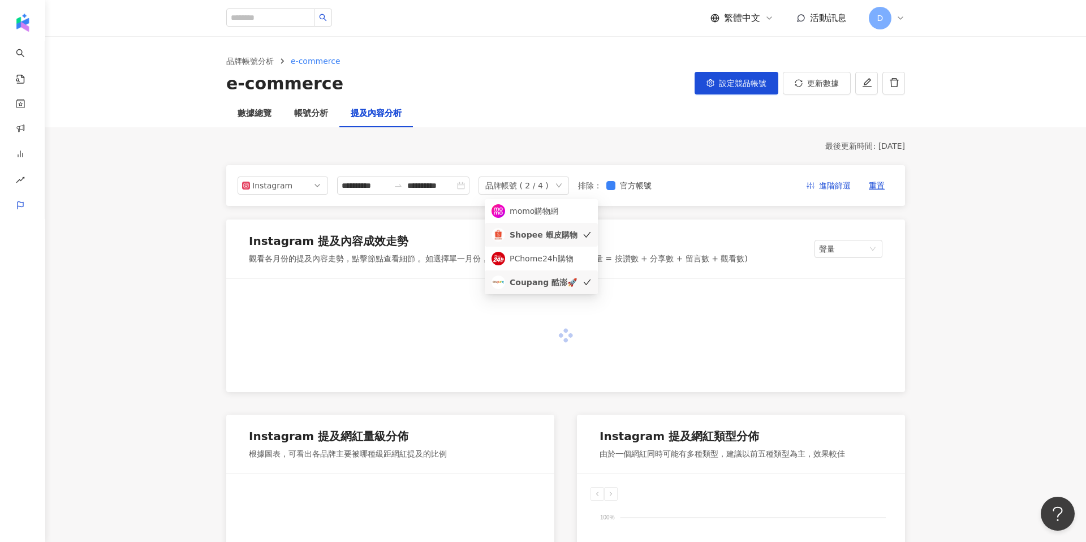
click at [529, 285] on div "Coupang 酷澎🚀" at bounding box center [544, 282] width 68 height 12
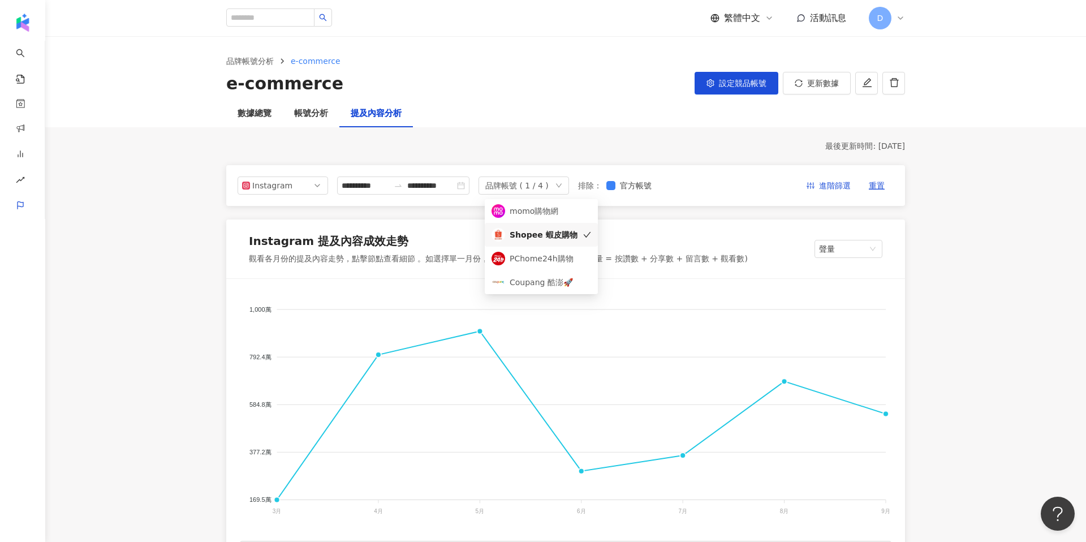
click at [255, 117] on div "數據總覽" at bounding box center [255, 114] width 34 height 14
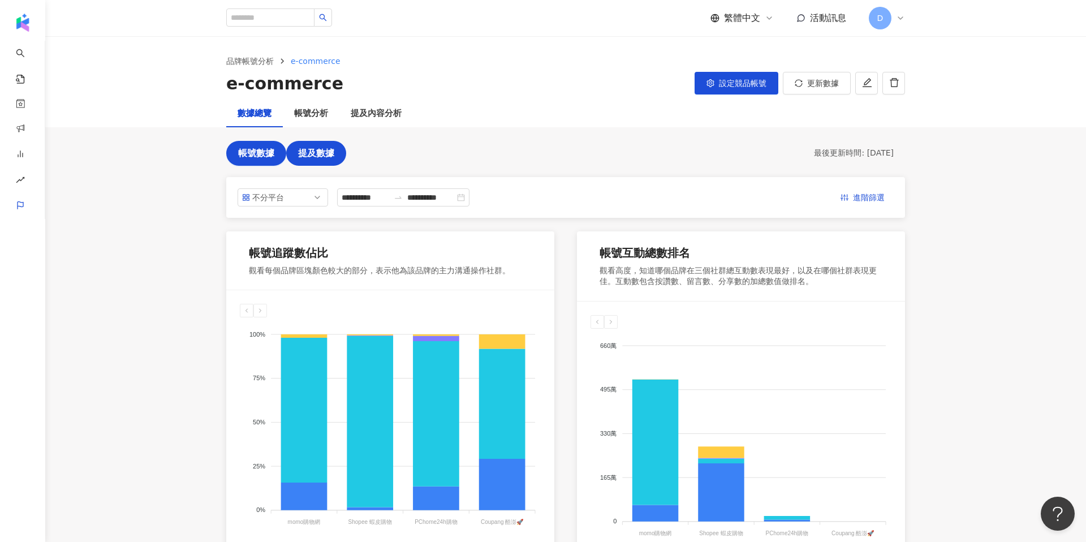
click at [314, 148] on span "提及數據" at bounding box center [316, 153] width 36 height 10
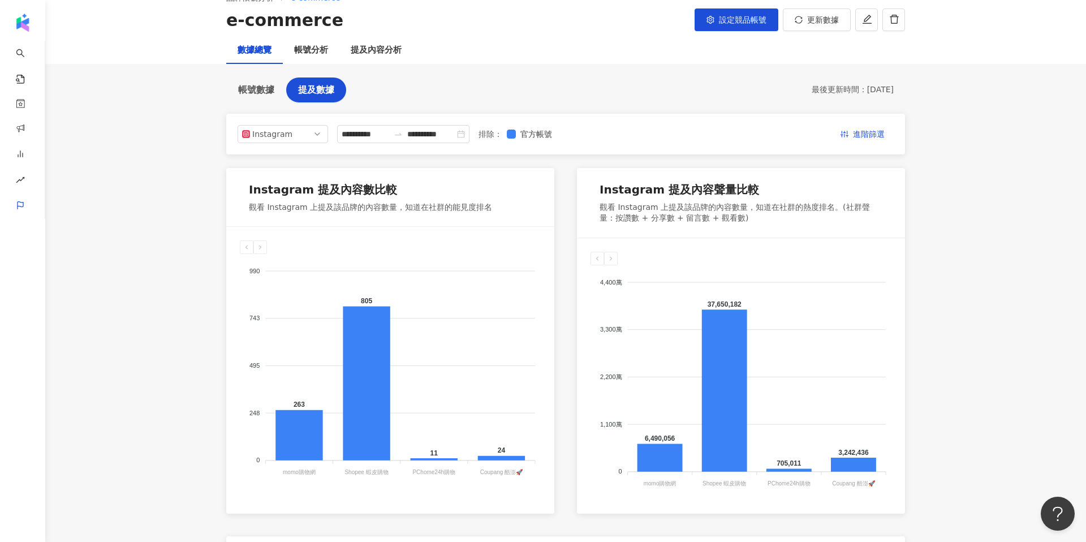
scroll to position [66, 0]
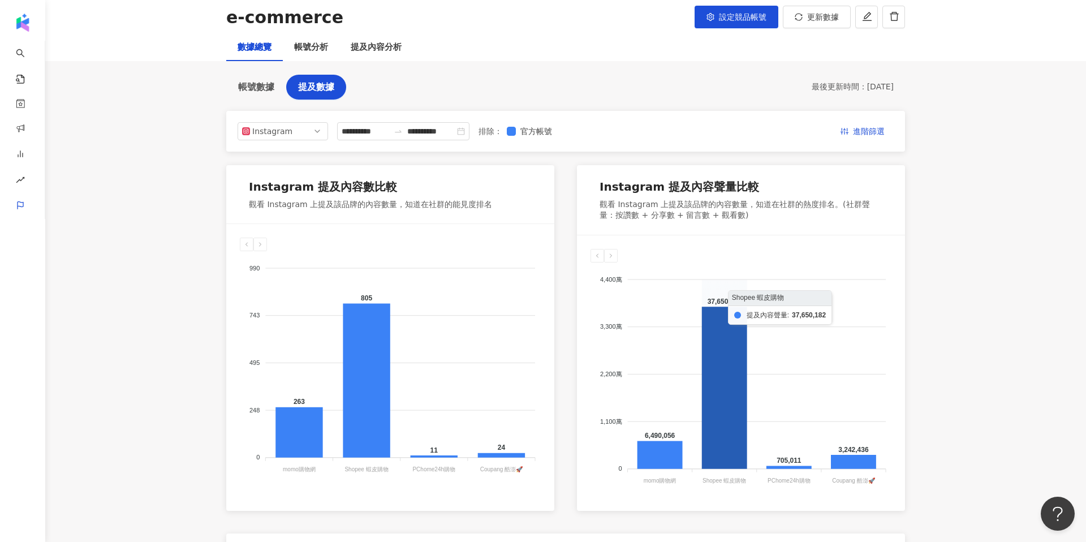
click at [725, 319] on icon at bounding box center [724, 388] width 45 height 162
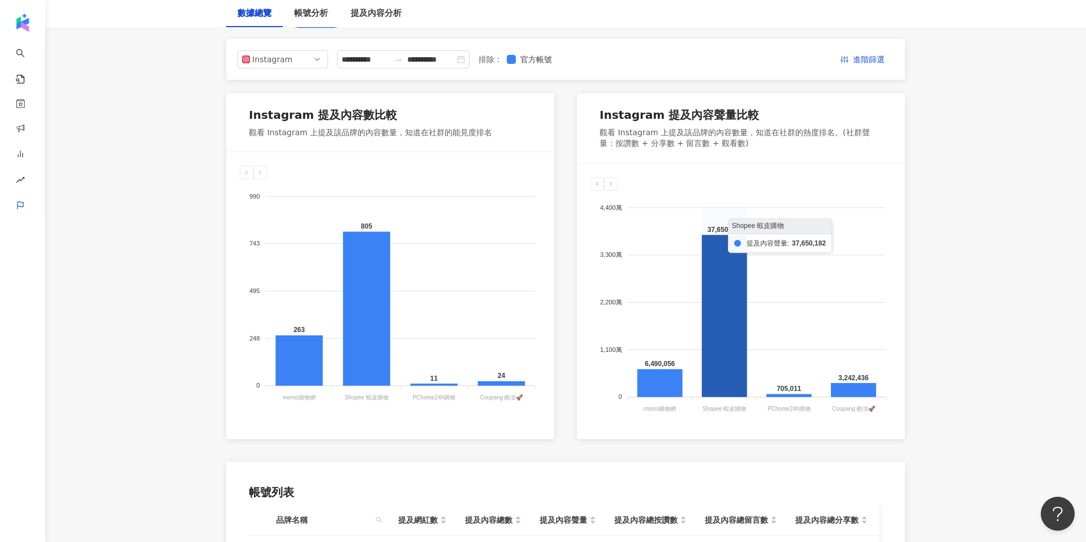
scroll to position [139, 0]
click at [735, 427] on div "4,400萬 4,400萬 3,300萬 3,300萬 2,200萬 2,200萬 1,100萬 1,100萬 0 0 6,490,056 37,650,18…" at bounding box center [741, 300] width 328 height 275
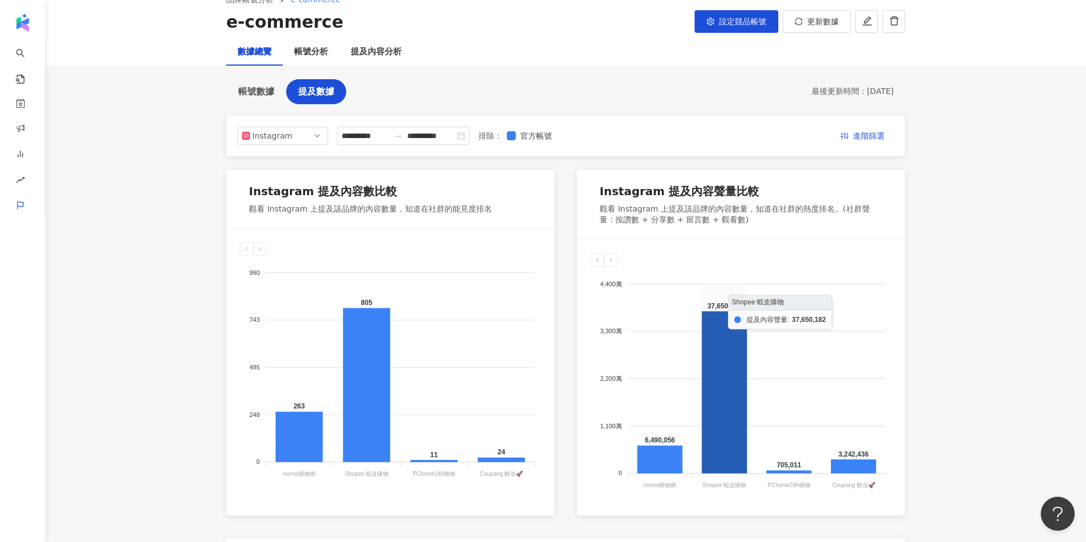
scroll to position [25, 0]
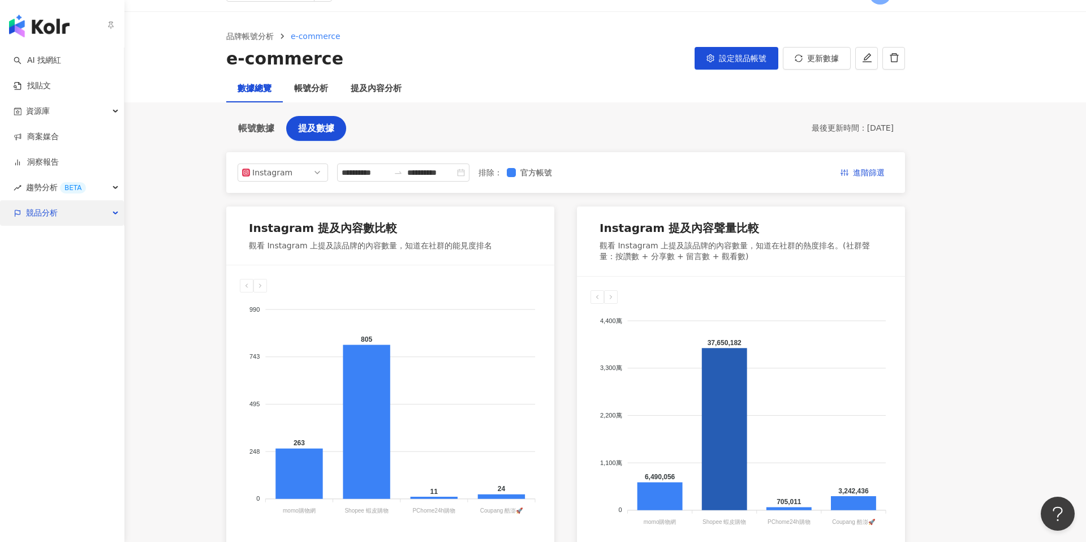
click at [39, 208] on span "競品分析" at bounding box center [42, 212] width 32 height 25
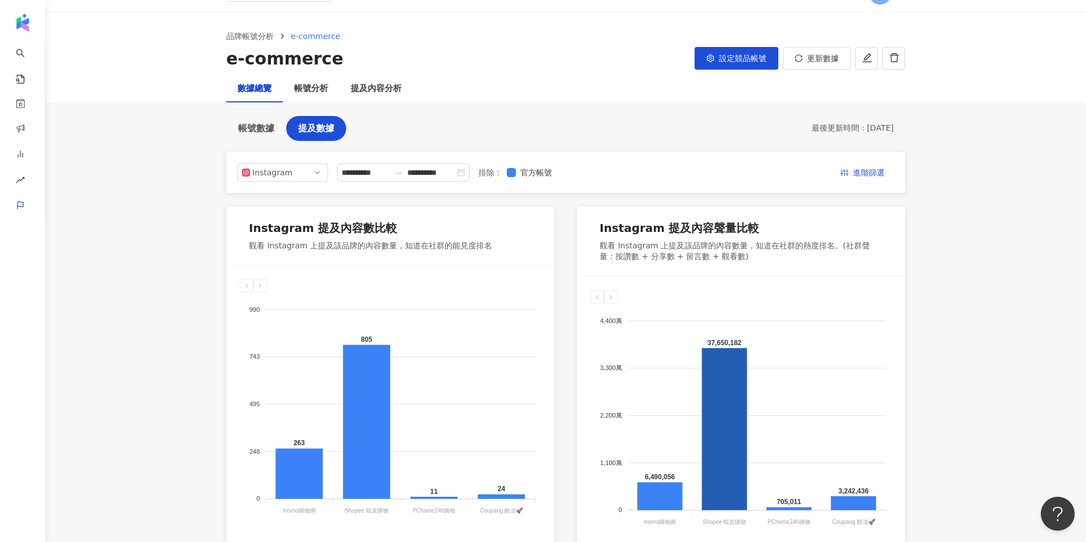
click at [756, 227] on div "Instagram 提及內容聲量比較" at bounding box center [741, 230] width 283 height 20
drag, startPoint x: 753, startPoint y: 257, endPoint x: 836, endPoint y: 240, distance: 84.9
click at [836, 240] on div "觀看 Instagram 上提及該品牌的內容數量，知道在社群的熱度排名。(社群聲量：按讚數 + 分享數 + 留言數 + 觀看數)" at bounding box center [741, 251] width 283 height 22
copy div "(社群聲量：按讚數 + 分享數 + 留言數 + 觀看數)"
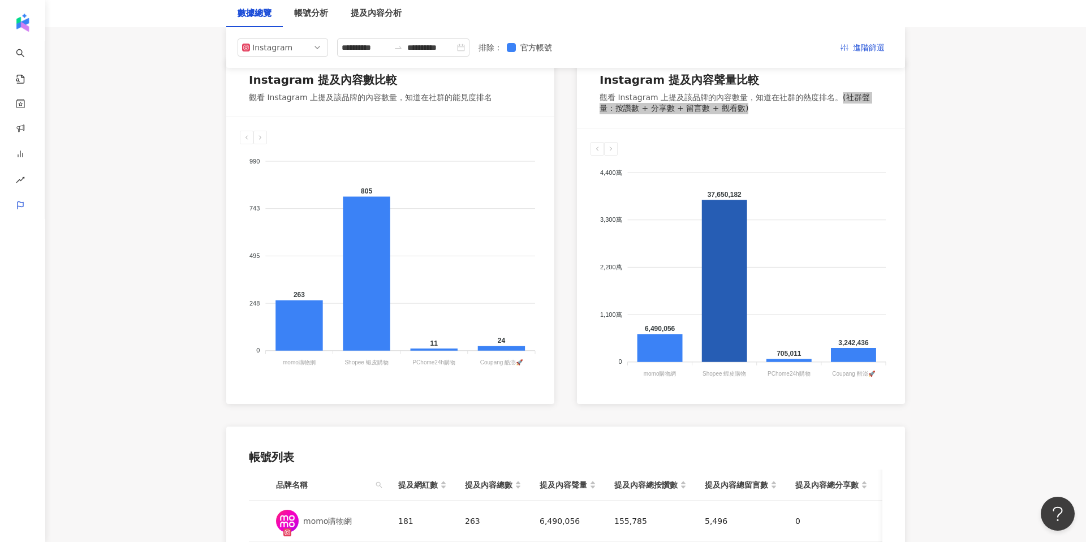
scroll to position [0, 0]
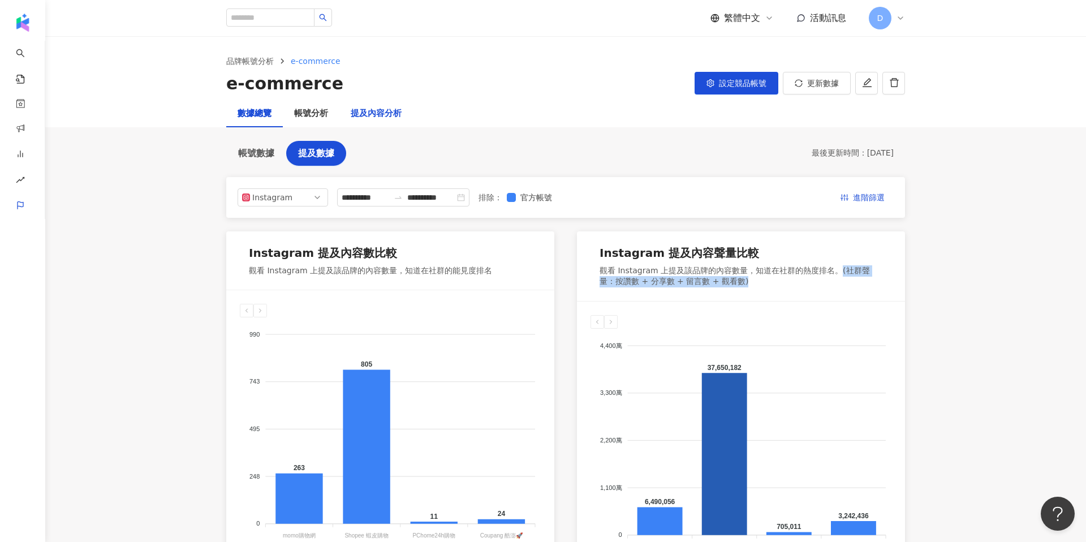
click at [368, 114] on div "提及內容分析" at bounding box center [376, 114] width 51 height 14
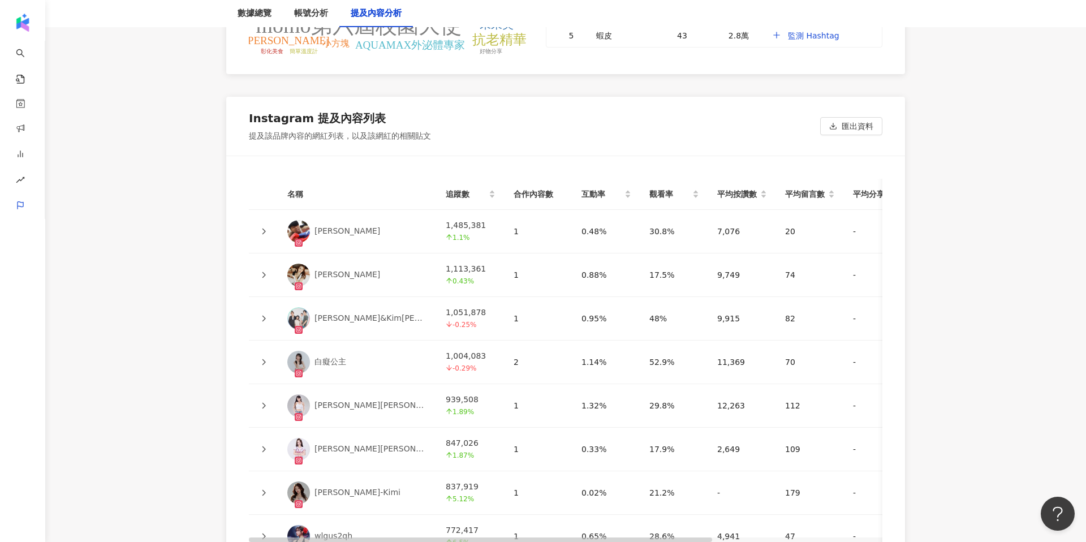
click at [262, 231] on icon at bounding box center [263, 231] width 7 height 7
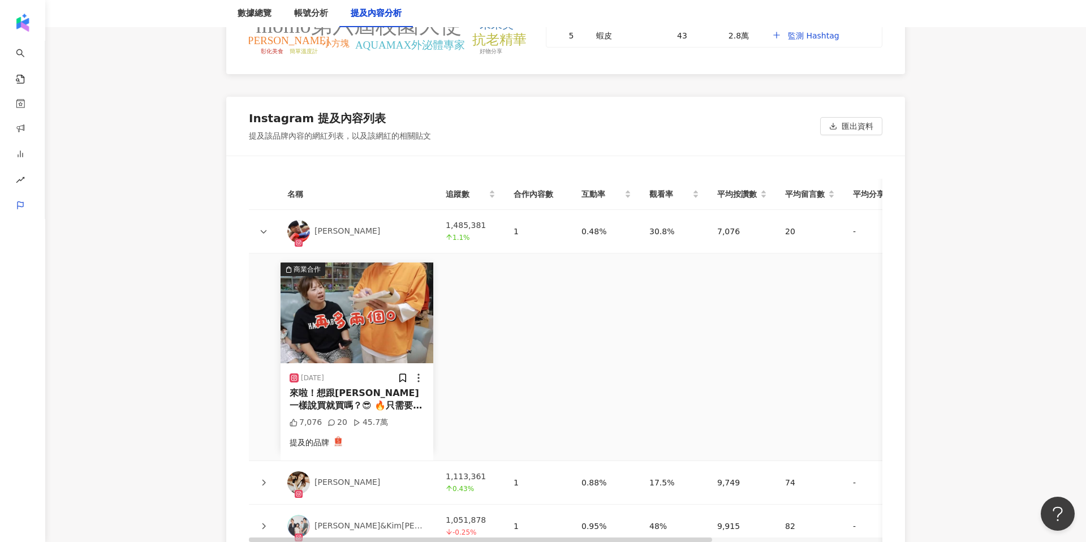
click at [263, 229] on icon at bounding box center [263, 231] width 7 height 7
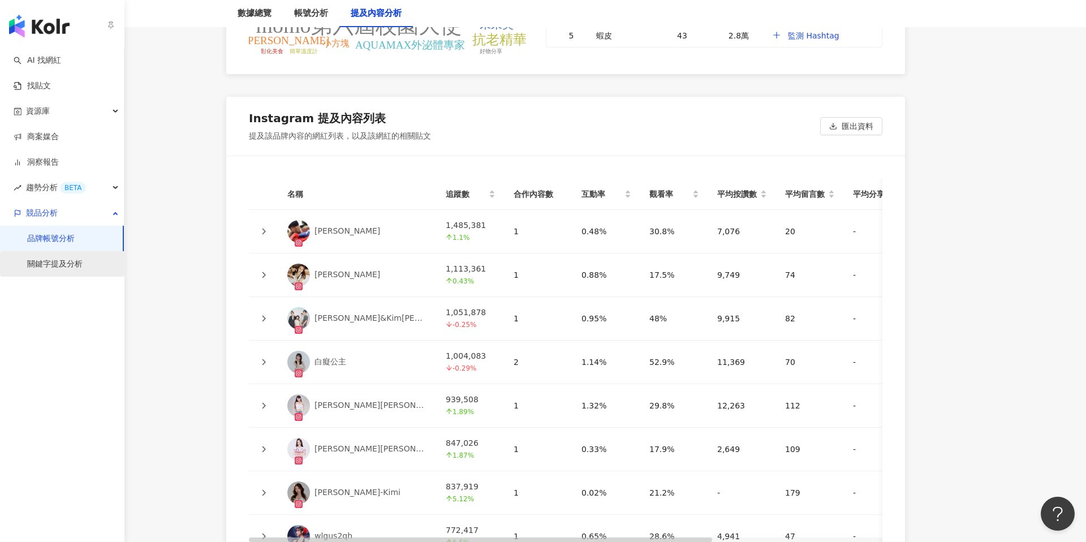
click at [61, 264] on link "關鍵字提及分析" at bounding box center [54, 264] width 55 height 11
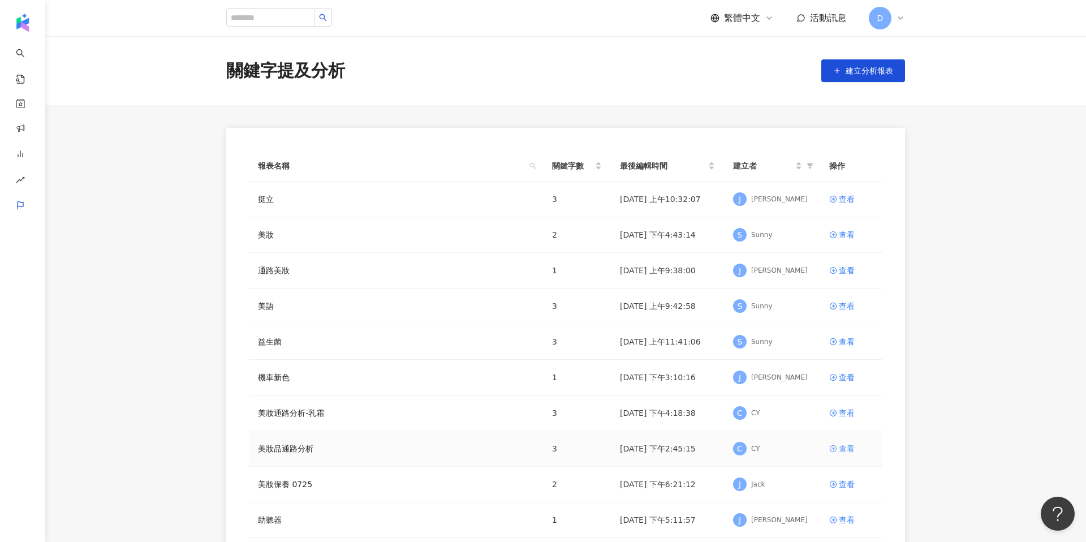
click at [845, 445] on div "查看" at bounding box center [847, 448] width 16 height 12
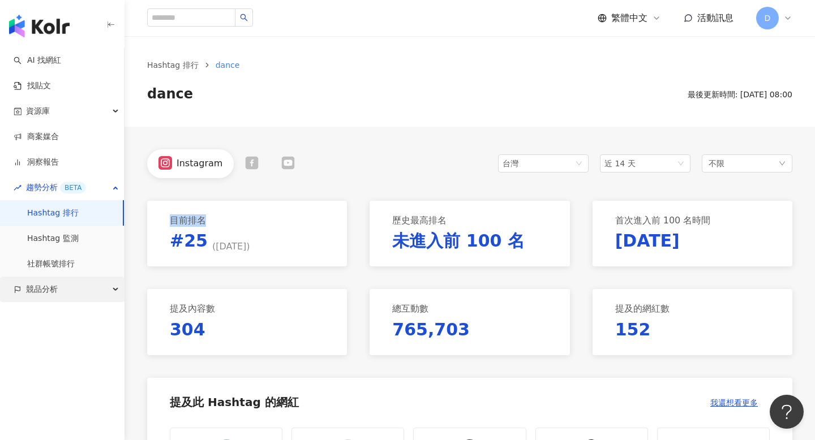
click at [60, 287] on div "競品分析" at bounding box center [62, 289] width 124 height 25
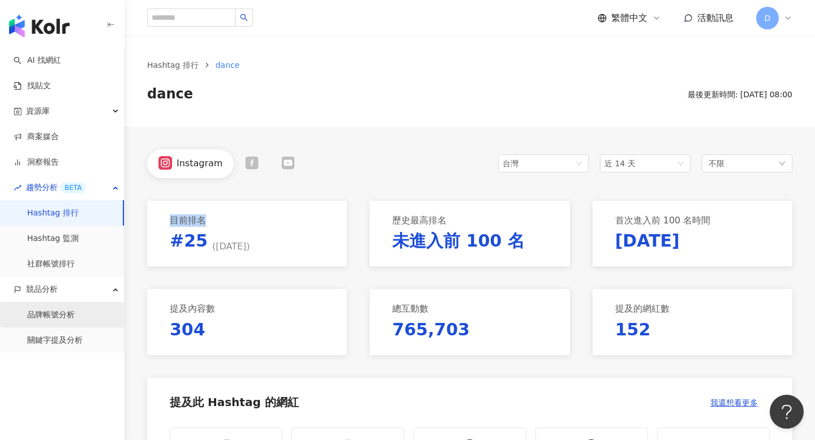
click at [58, 321] on link "品牌帳號分析" at bounding box center [51, 314] width 48 height 11
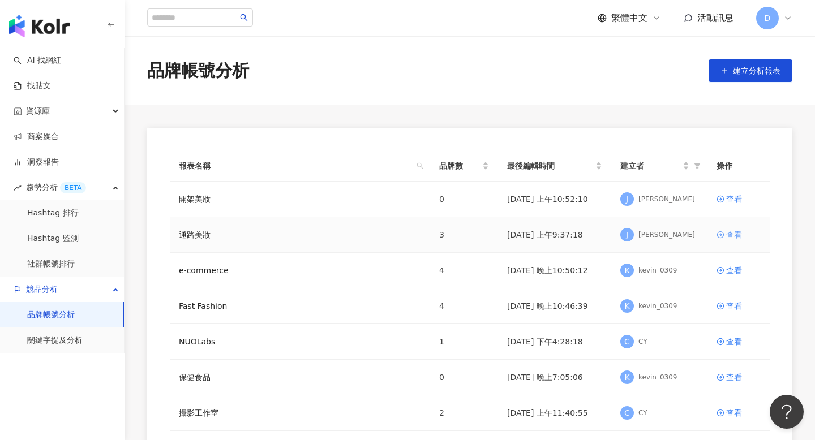
click at [721, 232] on icon at bounding box center [720, 235] width 8 height 8
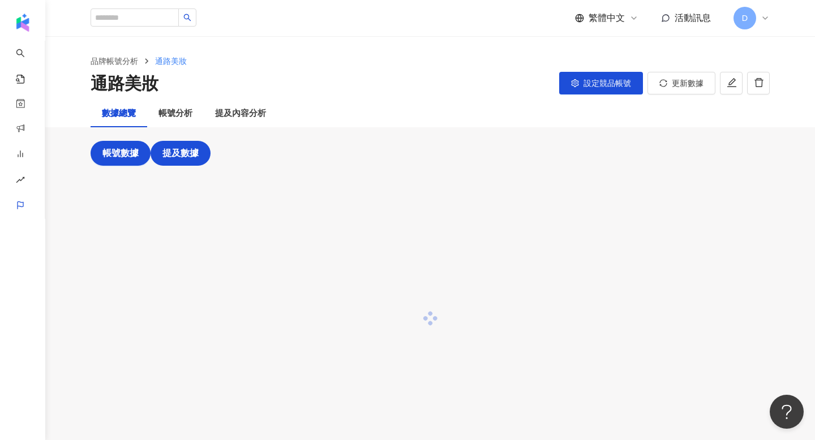
click at [185, 153] on span "提及數據" at bounding box center [180, 153] width 36 height 10
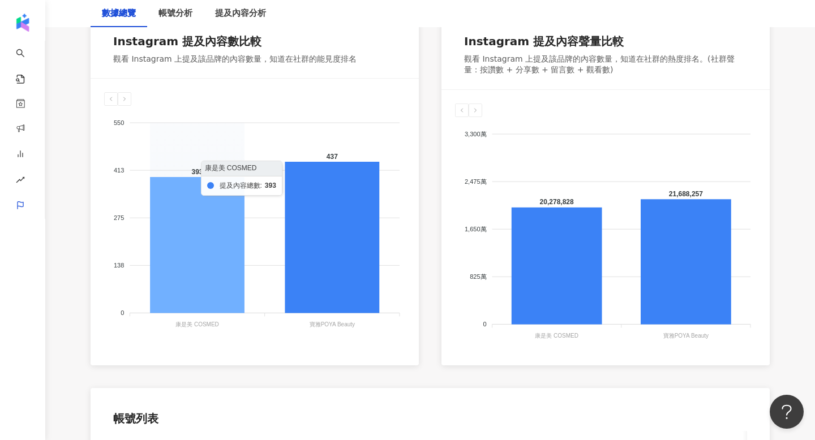
scroll to position [451, 0]
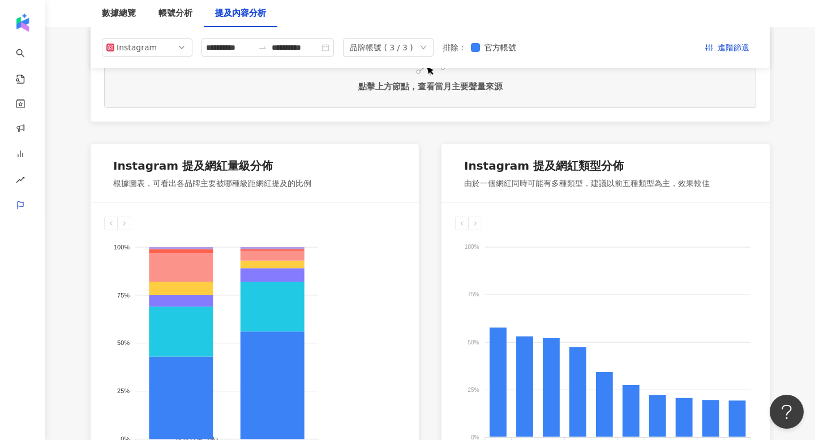
scroll to position [410, 0]
